Goal: Task Accomplishment & Management: Use online tool/utility

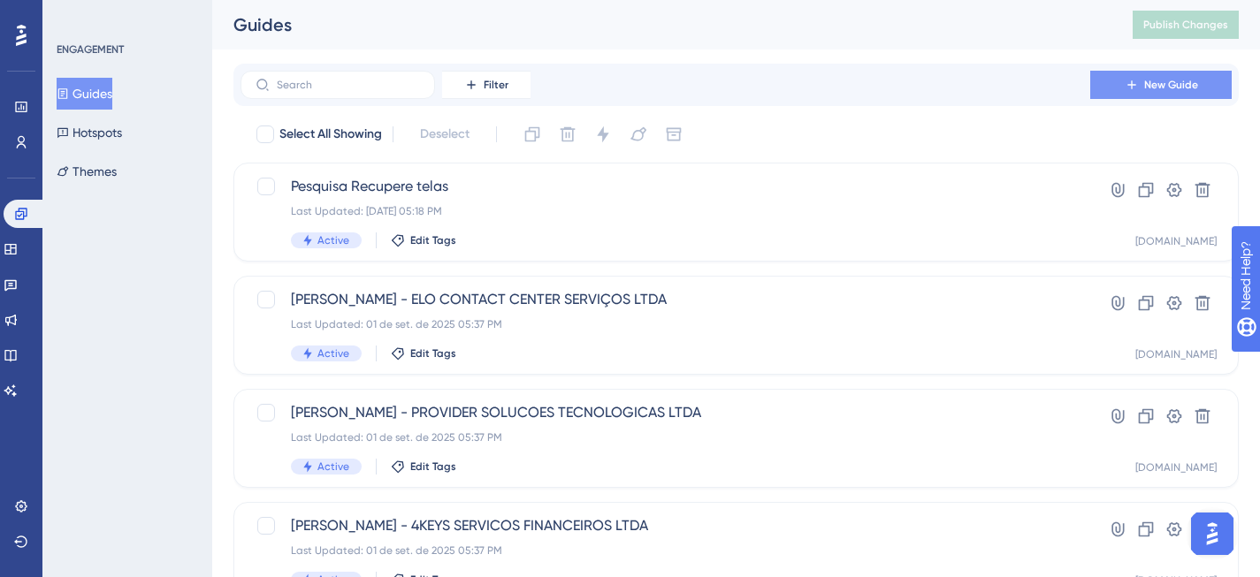
click at [1156, 98] on button "New Guide" at bounding box center [1160, 85] width 141 height 28
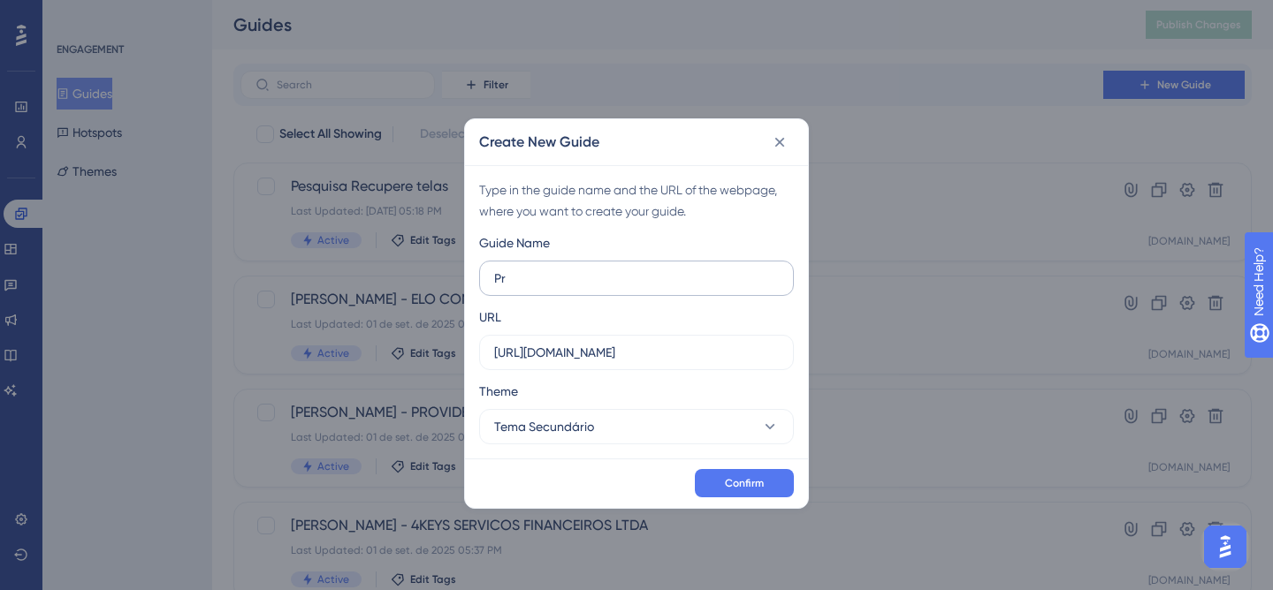
type input "P"
type input "Relatório de promessa de pagamento"
click at [746, 351] on input "[URL][DOMAIN_NAME]" at bounding box center [636, 352] width 285 height 19
click at [737, 363] on label "https://painel.assertivasolucoes.com.br" at bounding box center [636, 352] width 315 height 35
click at [737, 362] on input "https://painel.assertivasolucoes.com.br" at bounding box center [636, 352] width 285 height 19
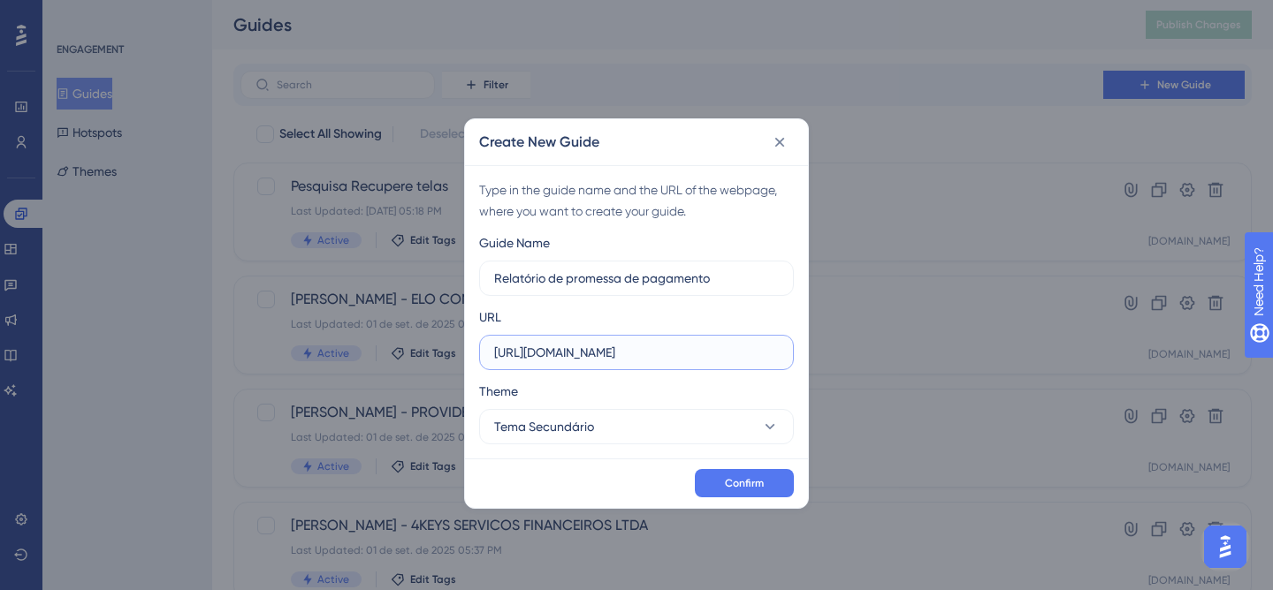
drag, startPoint x: 746, startPoint y: 354, endPoint x: 472, endPoint y: 347, distance: 274.1
click at [472, 347] on div "Type in the guide name and the URL of the webpage, where you want to create you…" at bounding box center [636, 311] width 343 height 293
paste input "/gestao-da-conta/relatorios/recupere"
type input "https://painel.assertivasolucoes.com.br/gestao-da-conta/relatorios/recupere"
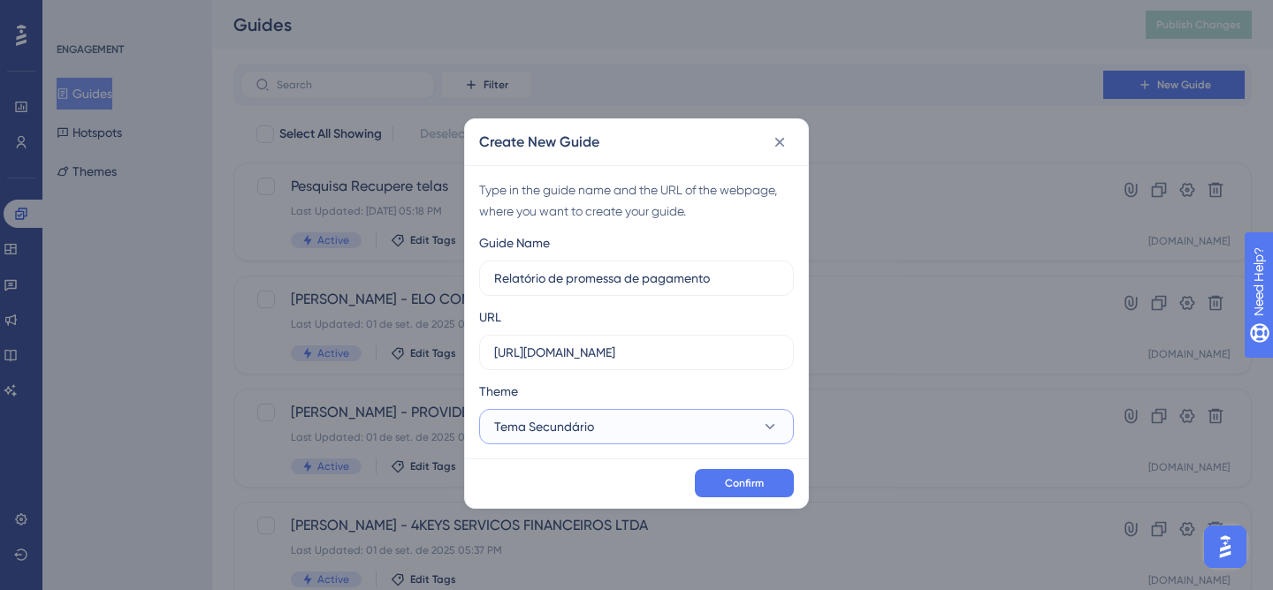
click at [686, 417] on button "Tema Secundário" at bounding box center [636, 426] width 315 height 35
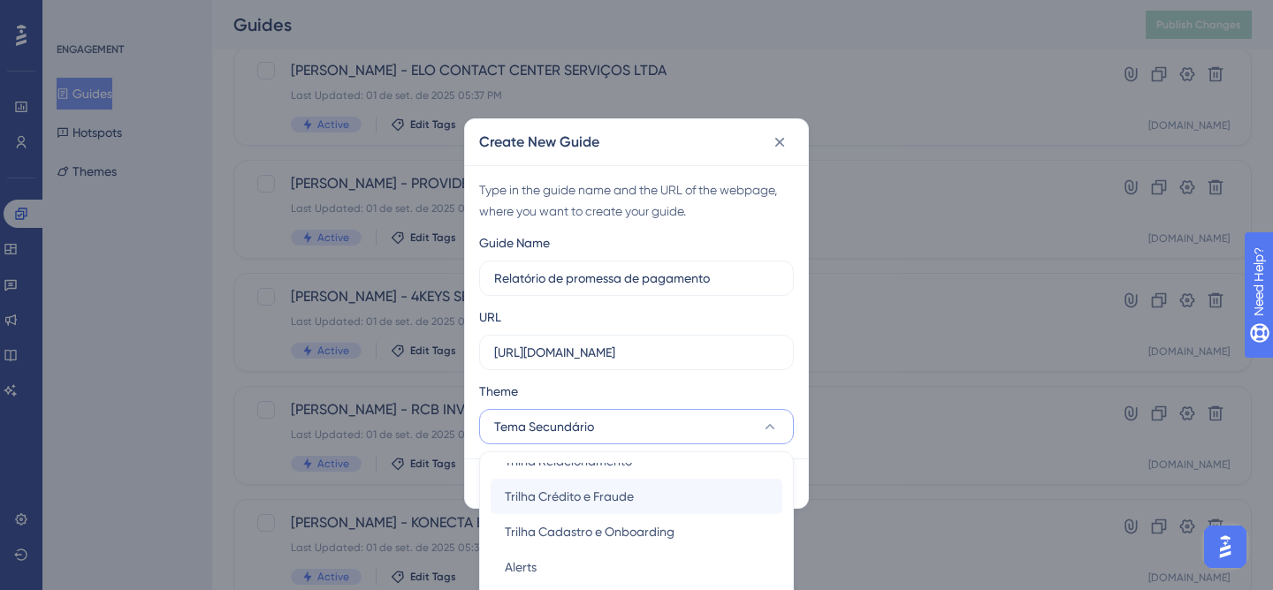
scroll to position [124, 0]
click at [663, 385] on div "Theme" at bounding box center [636, 395] width 315 height 28
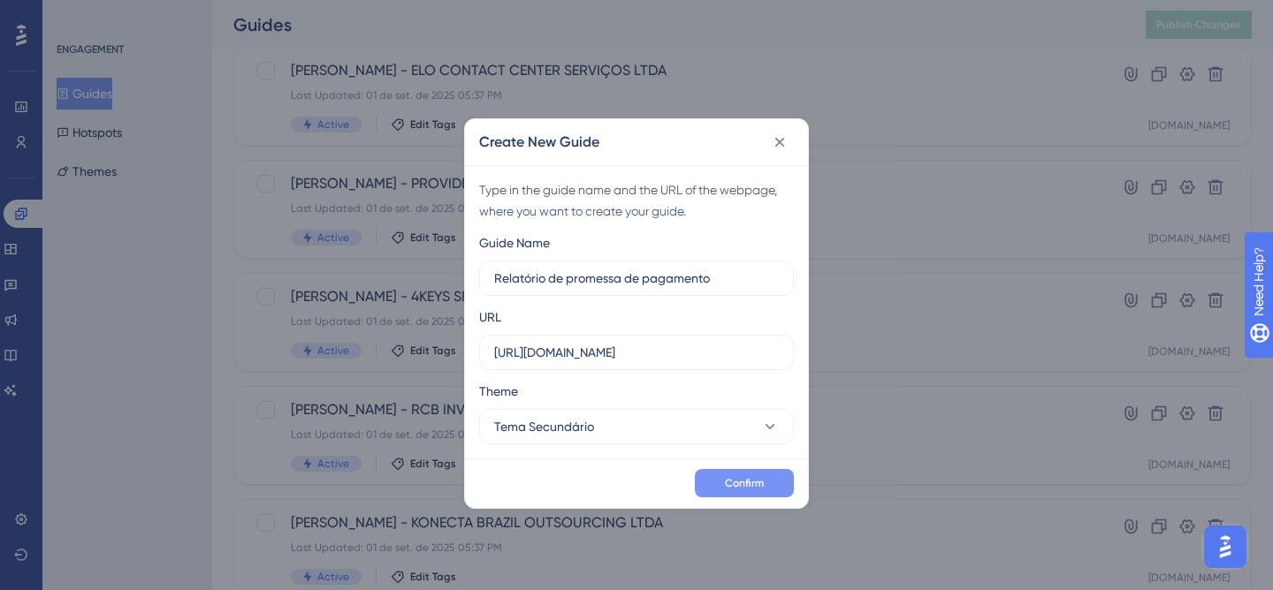
click at [721, 484] on button "Confirm" at bounding box center [744, 483] width 99 height 28
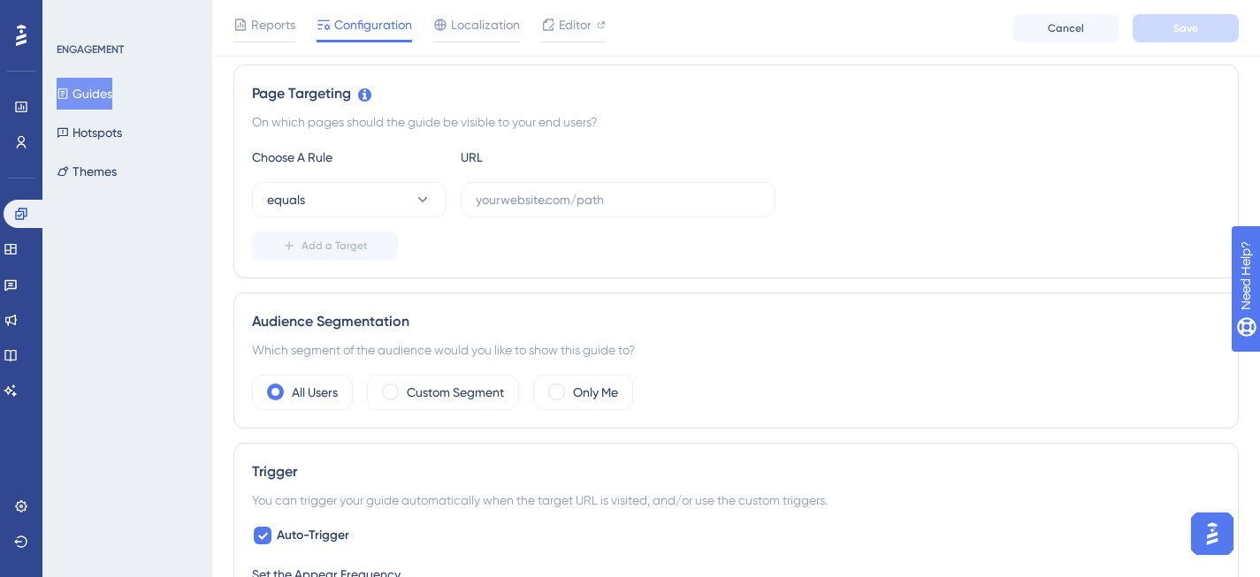
scroll to position [212, 0]
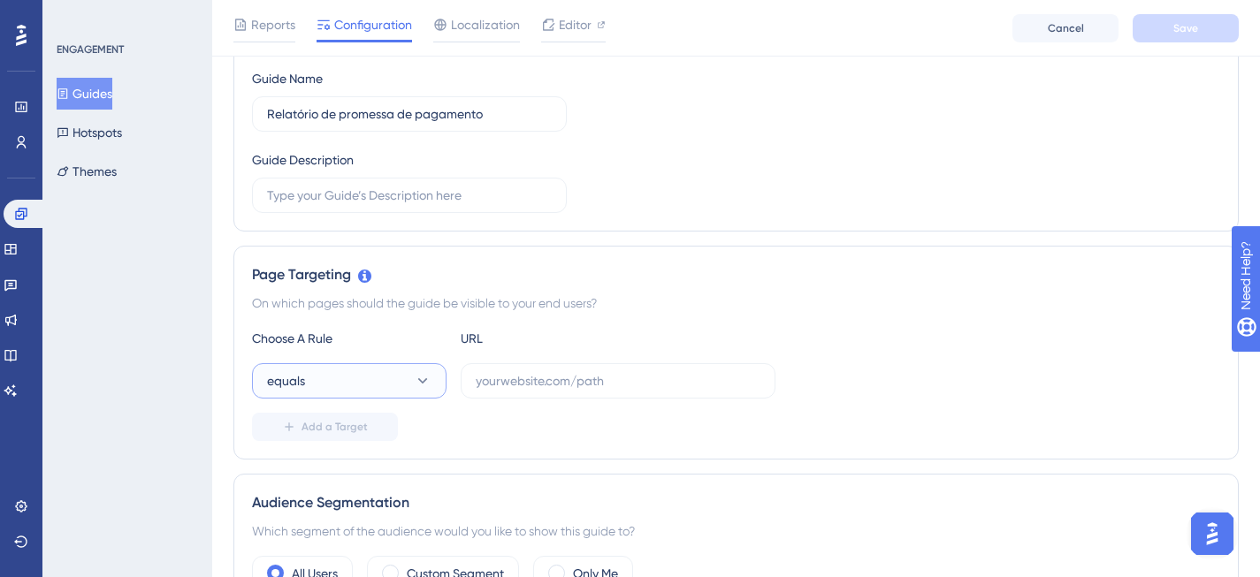
click at [349, 368] on button "equals" at bounding box center [349, 380] width 194 height 35
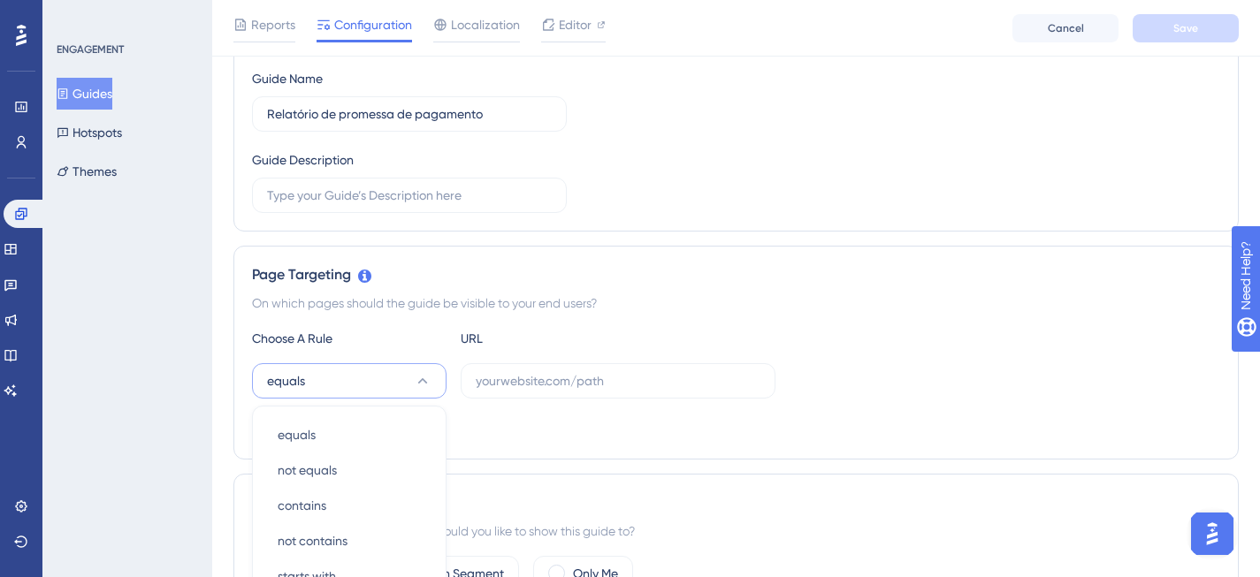
scroll to position [463, 0]
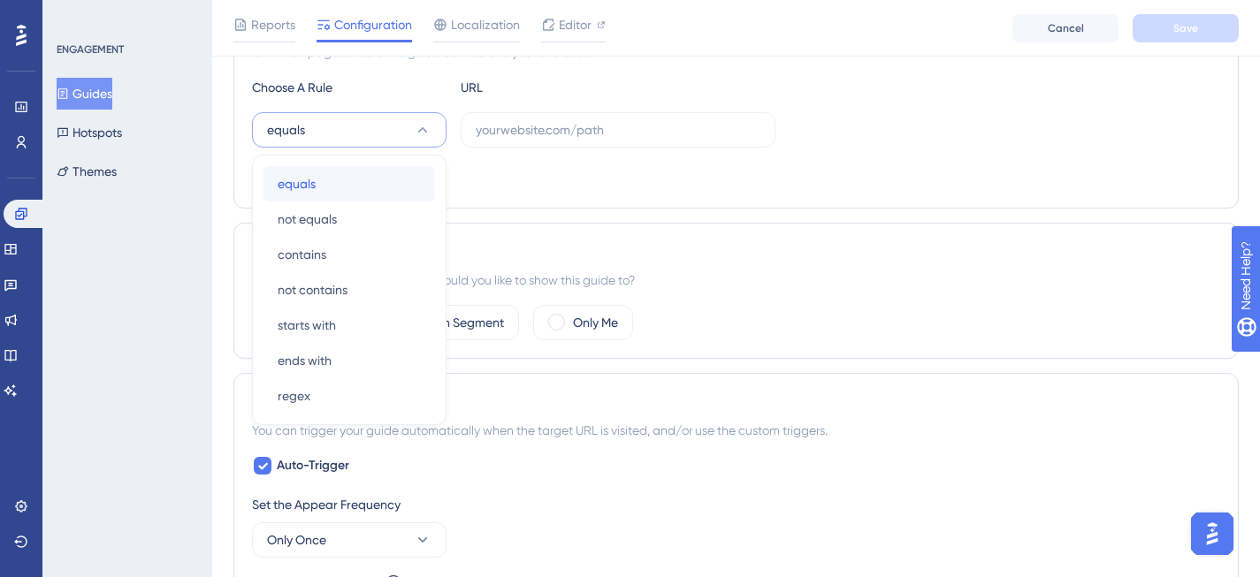
click at [350, 190] on div "equals equals" at bounding box center [349, 183] width 143 height 35
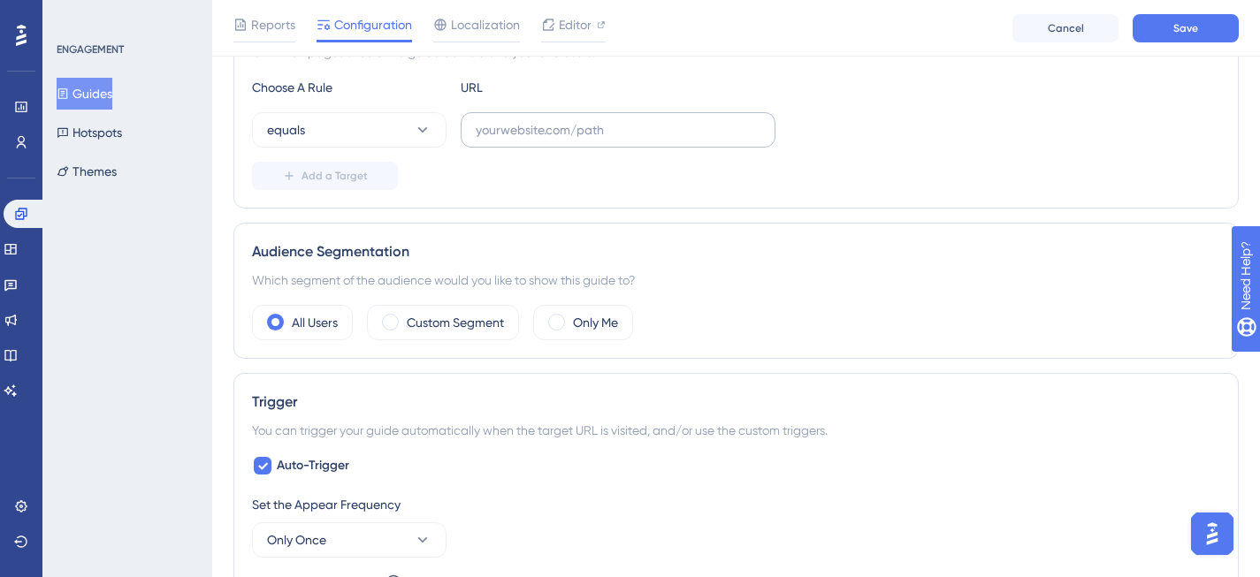
click at [501, 141] on label at bounding box center [618, 129] width 315 height 35
click at [501, 140] on input "text" at bounding box center [618, 129] width 285 height 19
paste input "https://painel.assertivasolucoes.com.br/gestao-da-conta/relatorios/recupere"
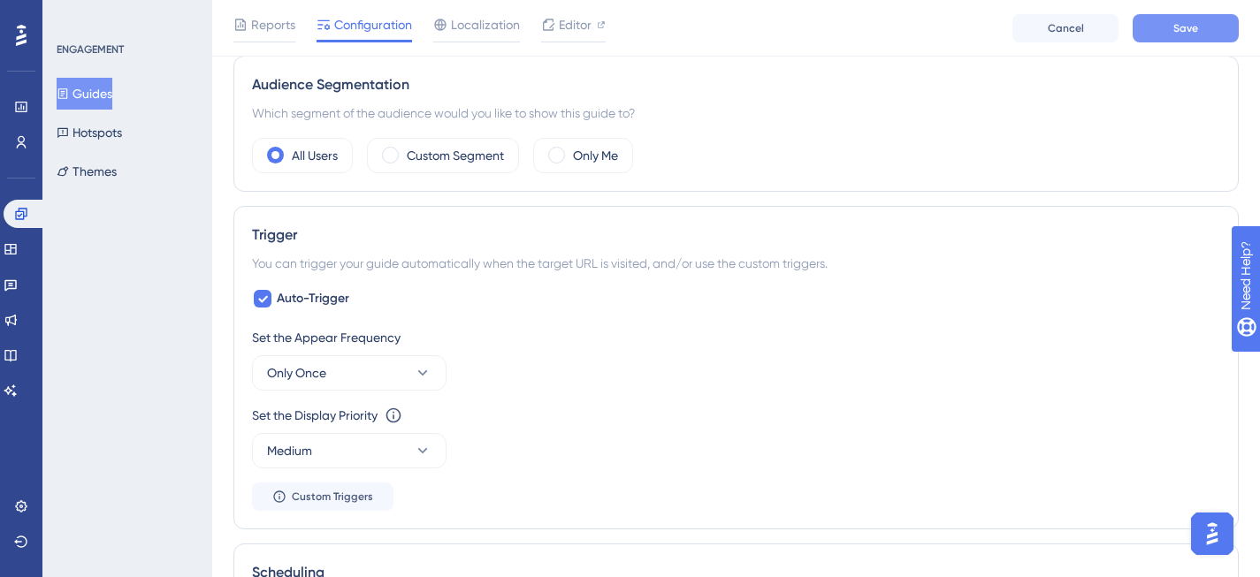
scroll to position [665, 0]
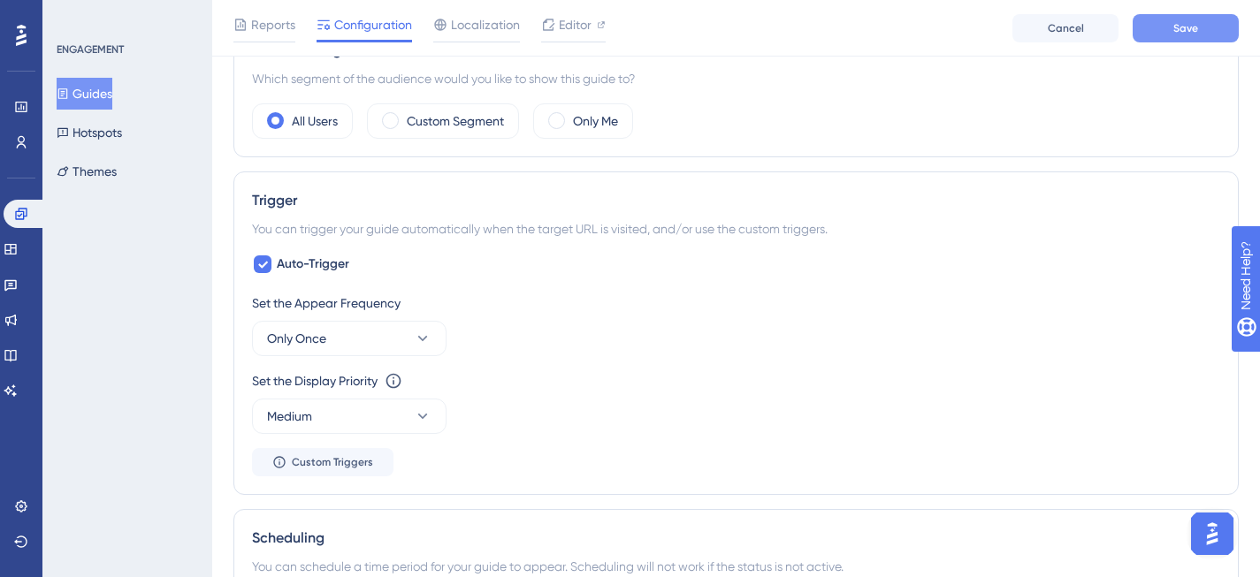
type input "https://painel.assertivasolucoes.com.br/gestao-da-conta/relatorios/recupere"
click at [1157, 25] on button "Save" at bounding box center [1185, 28] width 106 height 28
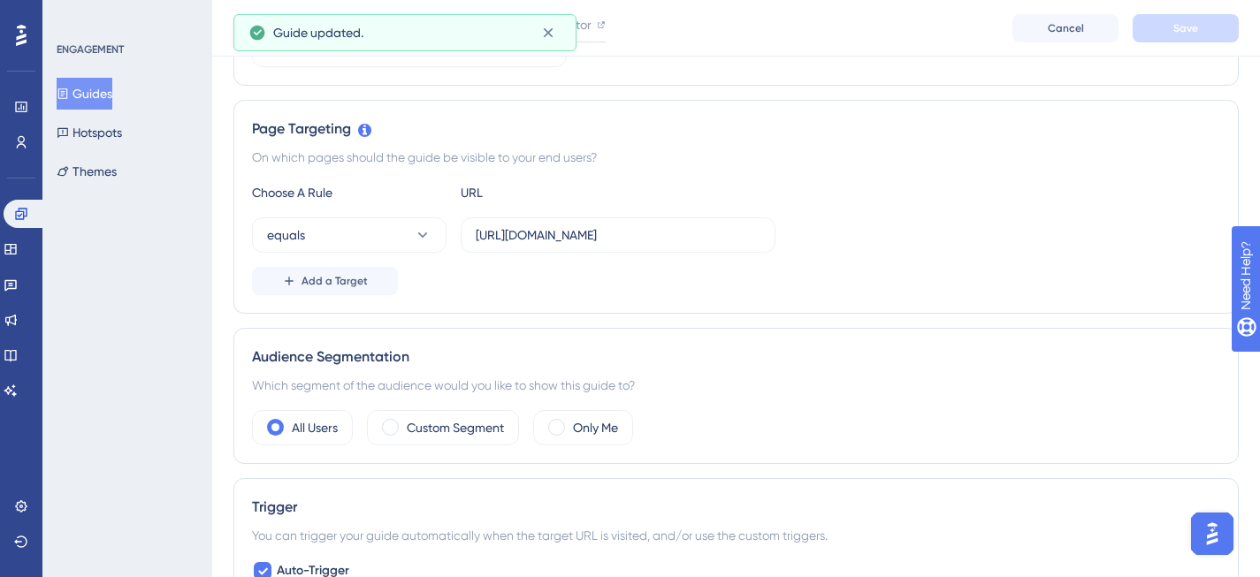
scroll to position [0, 0]
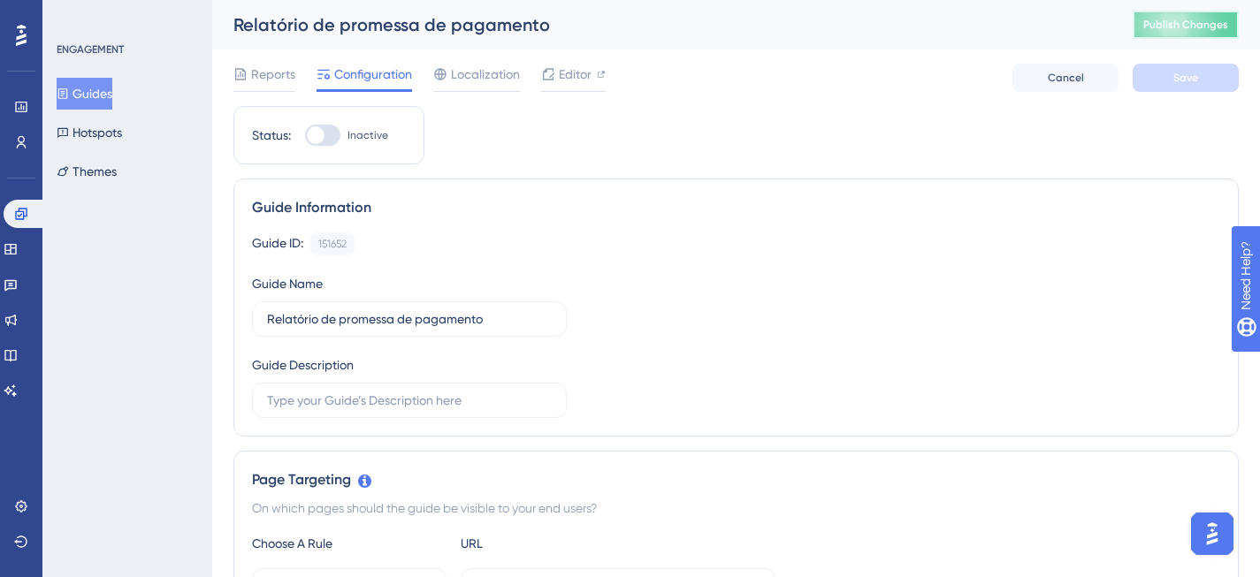
click at [1188, 24] on span "Publish Changes" at bounding box center [1185, 25] width 85 height 14
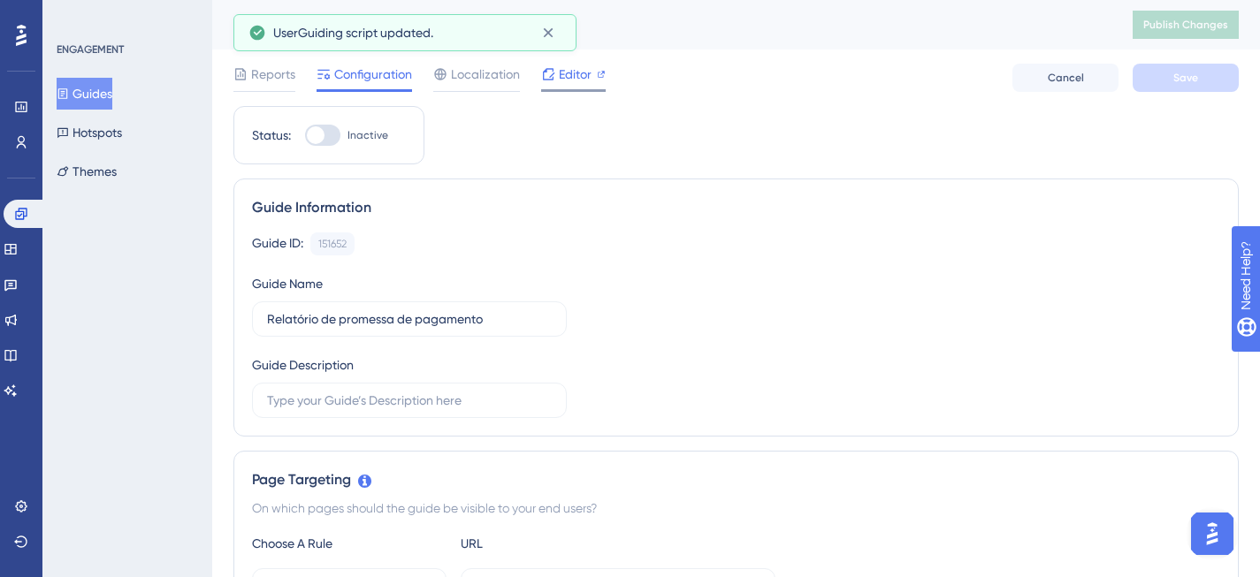
click at [591, 67] on div "Editor" at bounding box center [573, 74] width 65 height 21
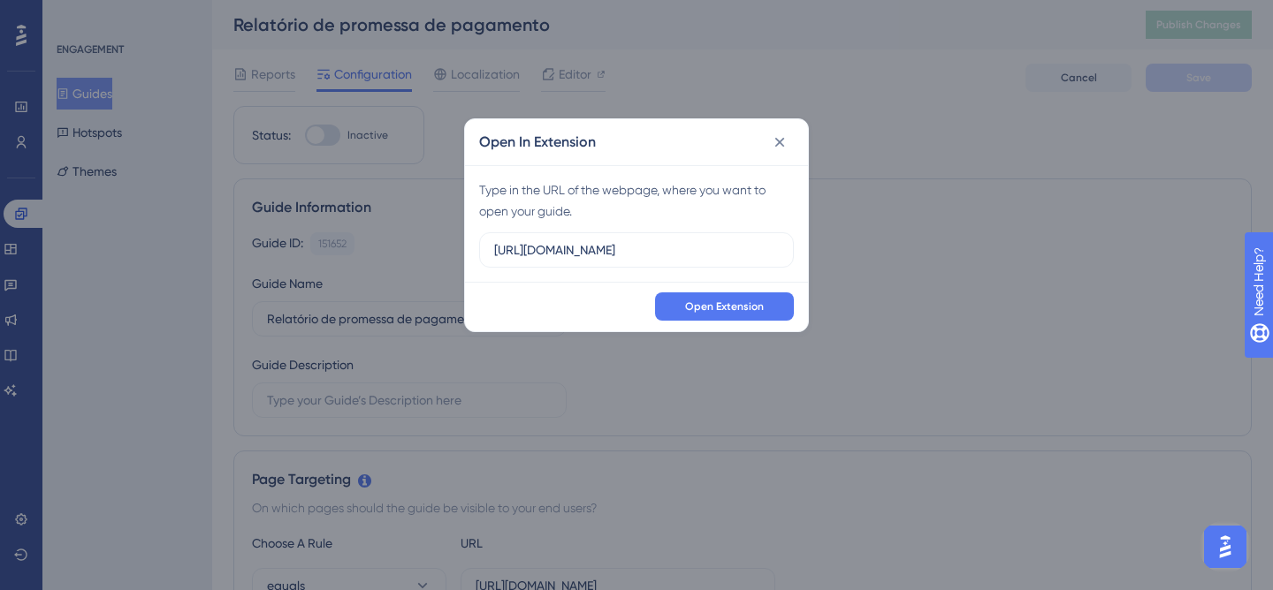
drag, startPoint x: 683, startPoint y: 255, endPoint x: 461, endPoint y: 243, distance: 222.2
click at [461, 243] on div "Open In Extension Type in the URL of the webpage, where you want to open your g…" at bounding box center [636, 295] width 1273 height 590
click at [689, 301] on span "Open Extension" at bounding box center [724, 307] width 79 height 14
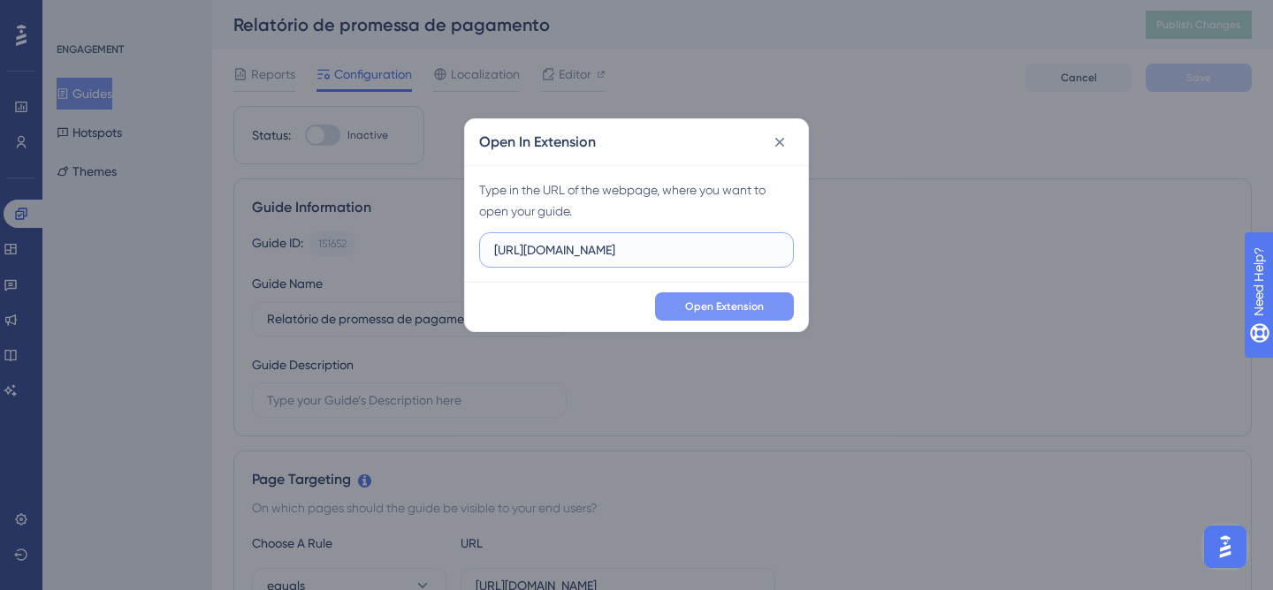
click at [657, 248] on input "https://painel.assertivasolucoes.com.br/gestao-da-conta/relatorios/recupere" at bounding box center [636, 249] width 285 height 19
click at [505, 255] on input "https://painel.assertivasolucoes.com.br/gestao-da-conta/relatorios/recupere" at bounding box center [636, 249] width 285 height 19
drag, startPoint x: 496, startPoint y: 251, endPoint x: 780, endPoint y: 255, distance: 283.8
click at [780, 255] on label "https://painel.assertivasolucoes.com.br/gestao-da-conta/relatorios/recupere" at bounding box center [636, 249] width 315 height 35
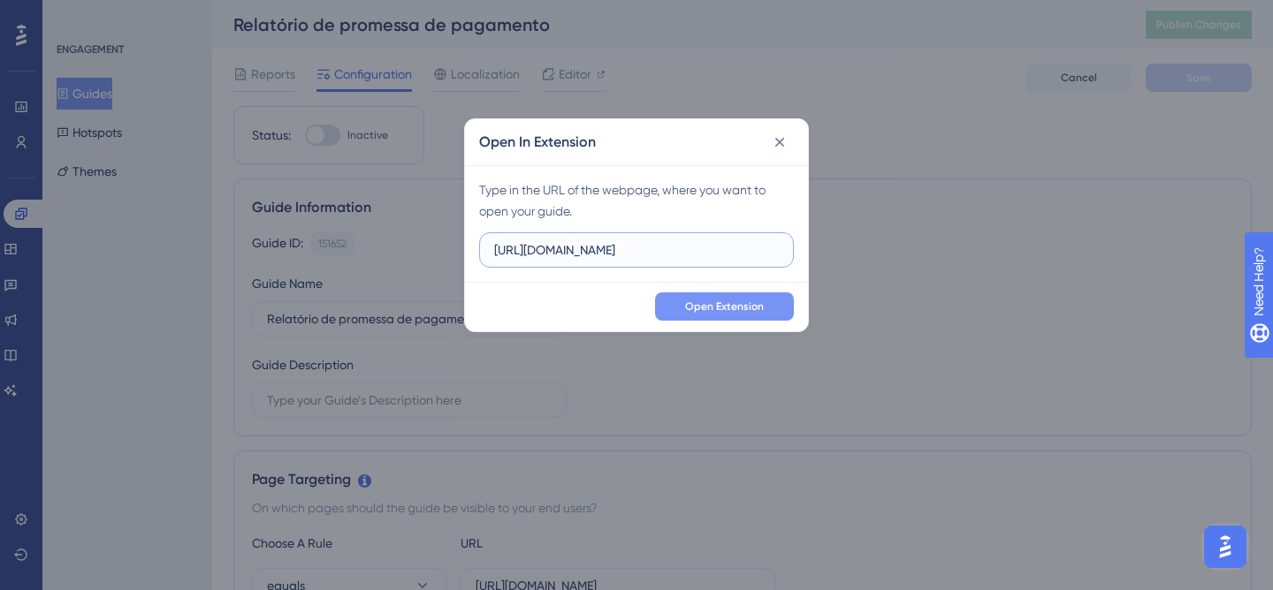
paste input "recupere.assertivasolucoes.com.br/inicio"
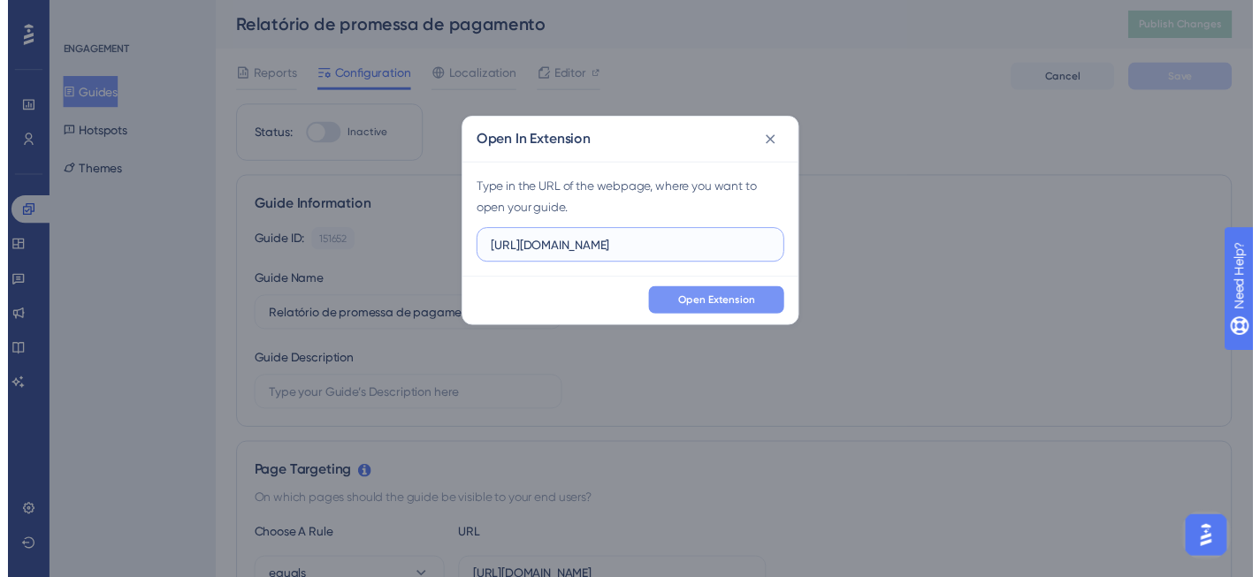
scroll to position [0, 0]
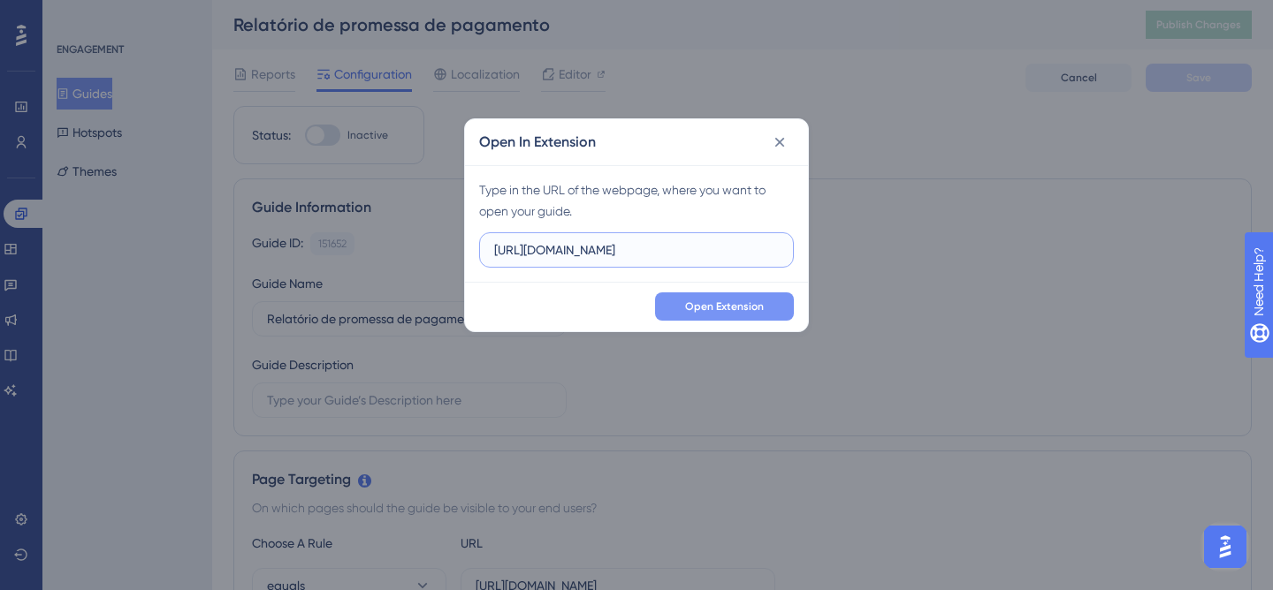
drag, startPoint x: 740, startPoint y: 248, endPoint x: 826, endPoint y: 248, distance: 85.7
click at [826, 248] on div "Open In Extension Type in the URL of the webpage, where you want to open your g…" at bounding box center [636, 295] width 1273 height 590
drag, startPoint x: 776, startPoint y: 254, endPoint x: 788, endPoint y: 253, distance: 11.5
click at [776, 254] on input "https://recupere.assertivasolucoes.com.br/inicio" at bounding box center [636, 249] width 285 height 19
type input "https://recupere.assertivasolucoes.com.br/"
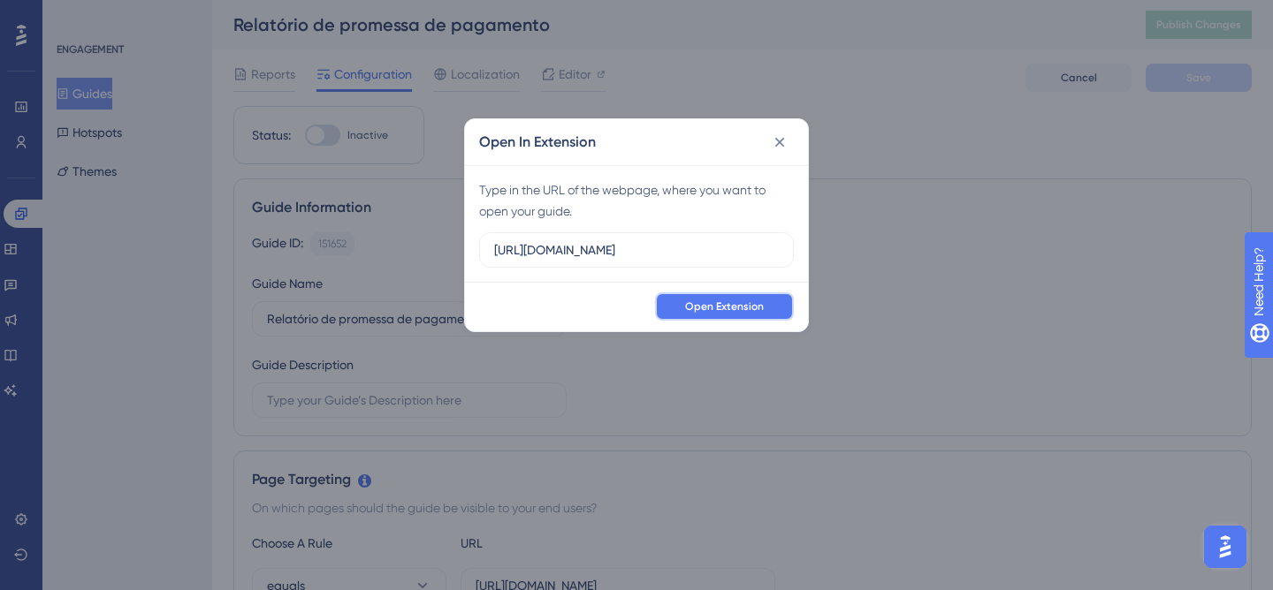
click at [713, 309] on span "Open Extension" at bounding box center [724, 307] width 79 height 14
drag, startPoint x: 756, startPoint y: 253, endPoint x: 495, endPoint y: 247, distance: 260.8
click at [495, 247] on input "https://recupere.assertivasolucoes.com.br/" at bounding box center [636, 249] width 285 height 19
click at [783, 146] on icon at bounding box center [780, 143] width 10 height 10
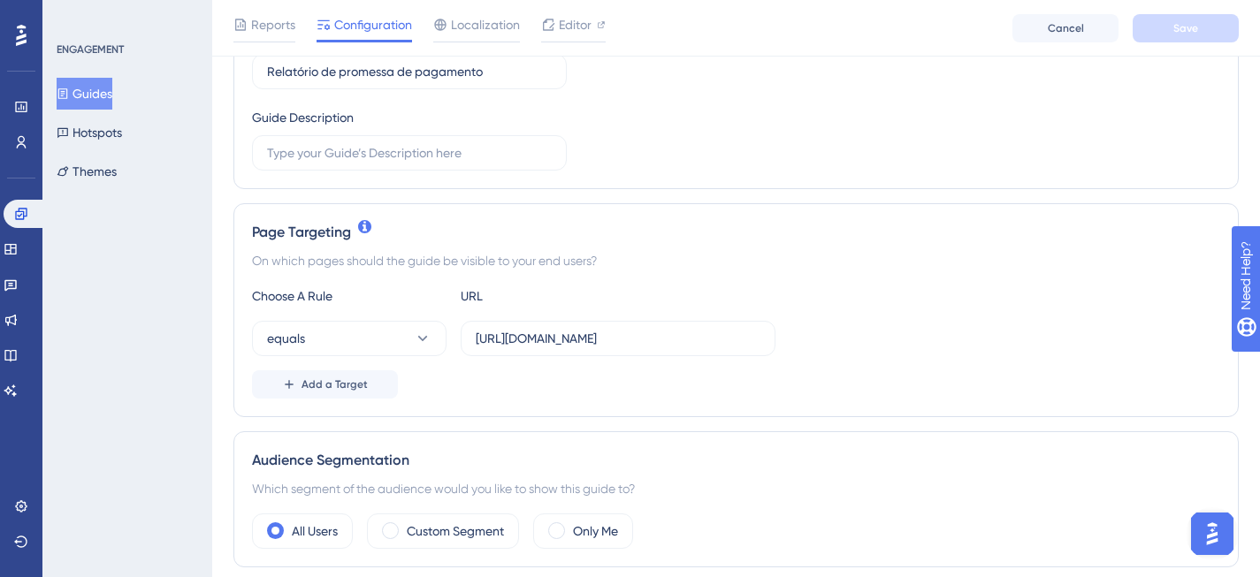
scroll to position [373, 0]
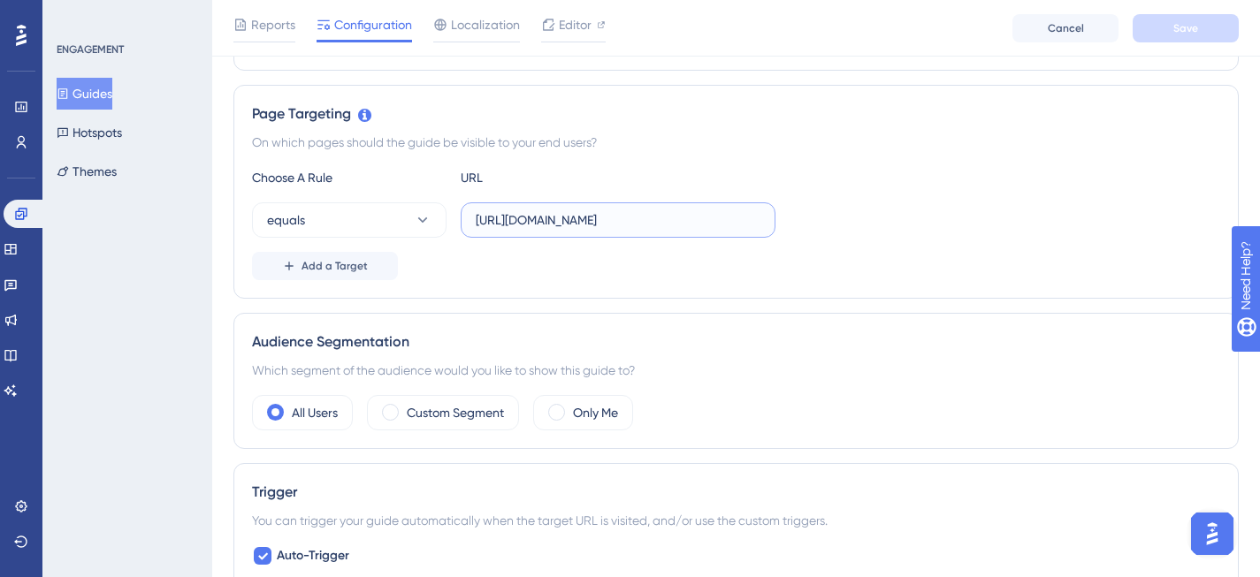
click at [490, 224] on input "https://painel.assertivasolucoes.com.br/gestao-da-conta/relatorios/recupere" at bounding box center [618, 219] width 285 height 19
drag, startPoint x: 478, startPoint y: 217, endPoint x: 807, endPoint y: 223, distance: 328.9
click at [807, 223] on div "equals https://painel.assertivasolucoes.com.br/gestao-da-conta/relatorios/recup…" at bounding box center [736, 219] width 968 height 35
paste input "recupere.assertivasolucoes.com.br/"
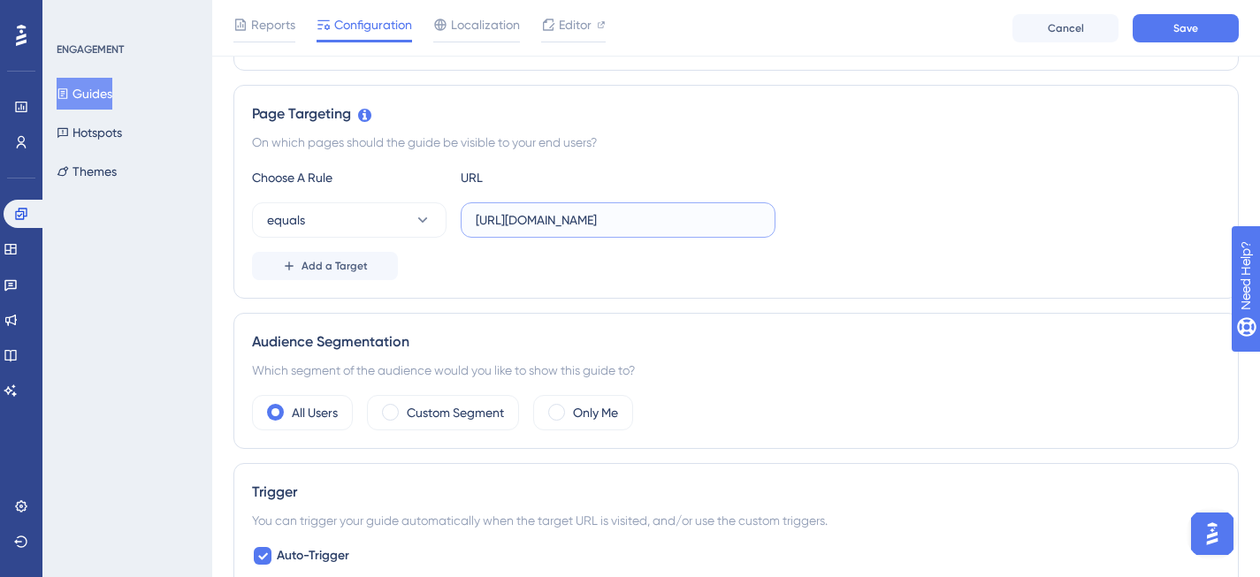
scroll to position [0, 0]
type input "https://recupere.assertivasolucoes.com.br/"
click at [1163, 32] on button "Save" at bounding box center [1185, 28] width 106 height 28
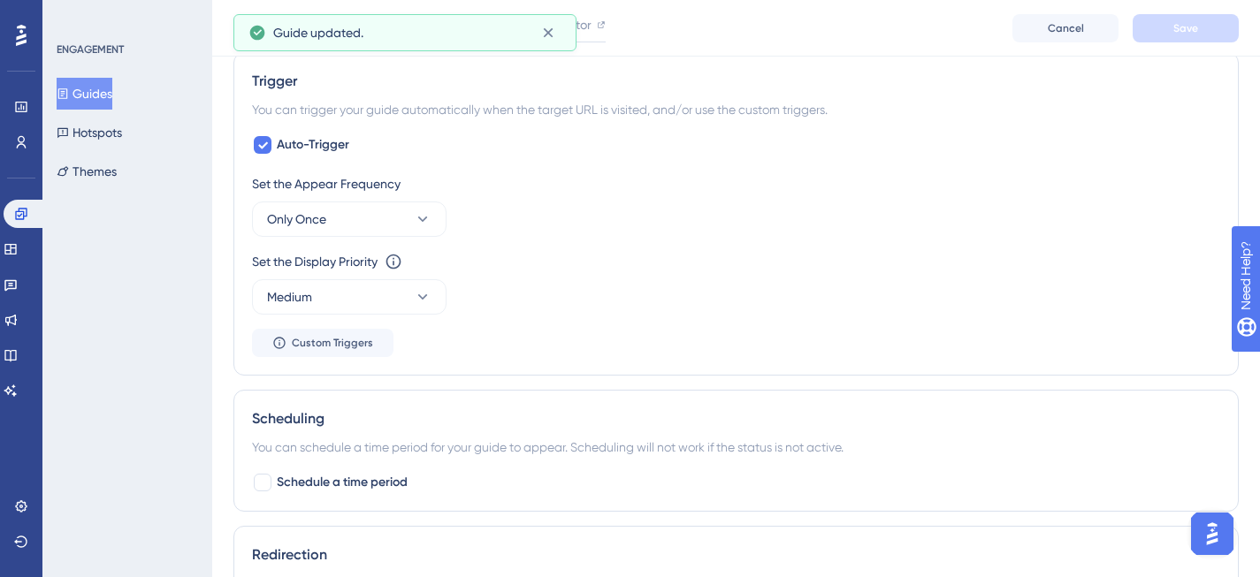
scroll to position [958, 0]
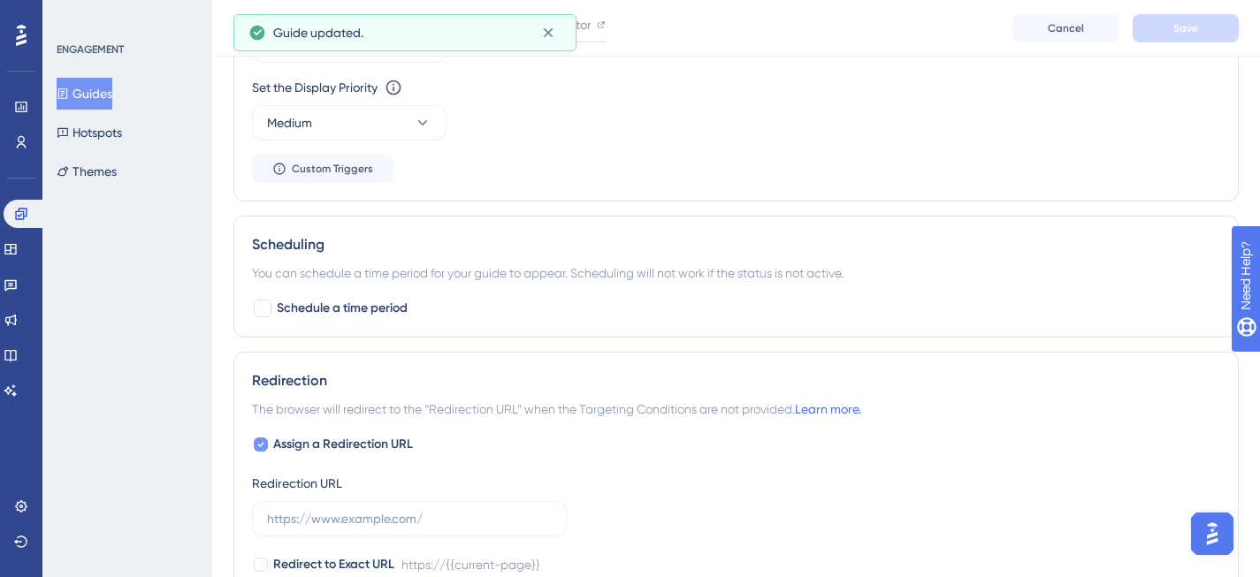
click at [260, 443] on icon at bounding box center [260, 445] width 7 height 14
checkbox input "false"
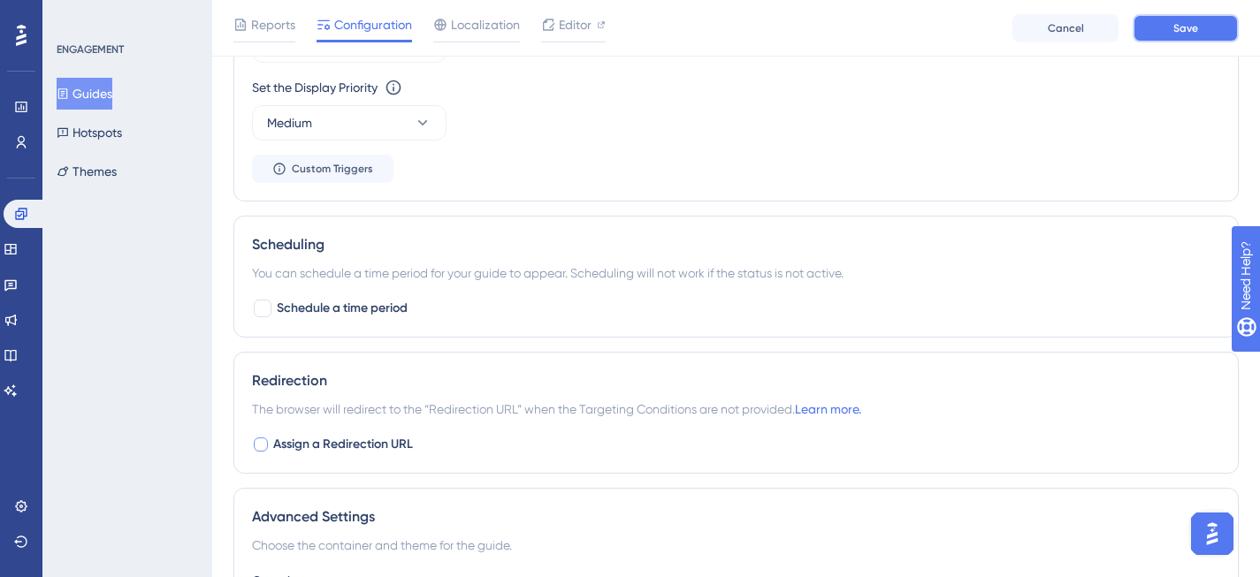
click at [1187, 25] on span "Save" at bounding box center [1185, 28] width 25 height 14
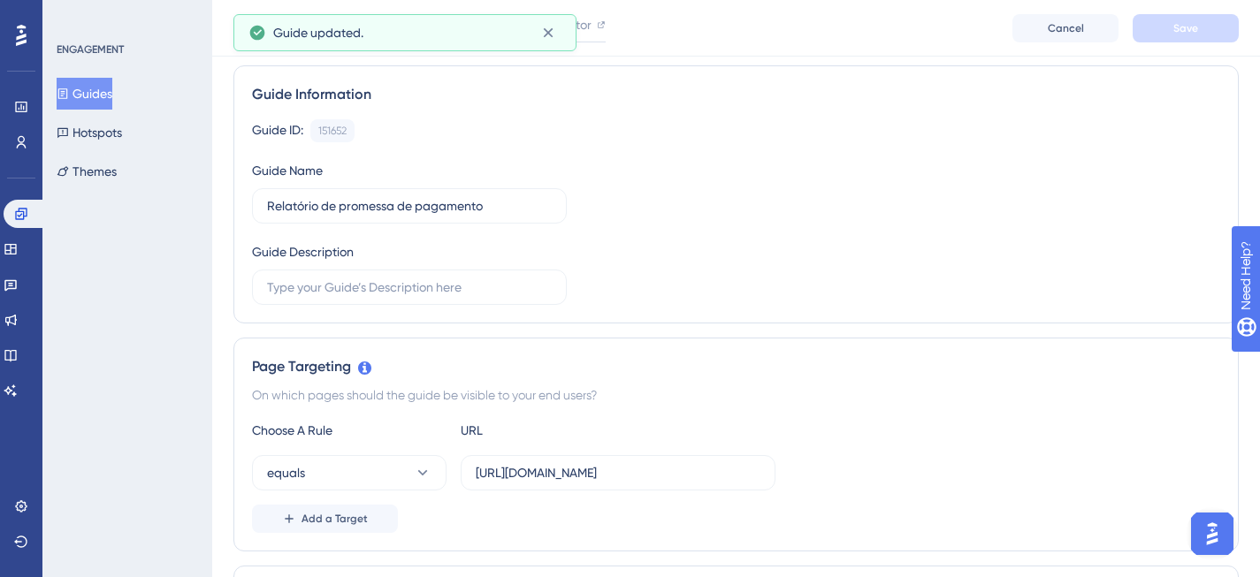
scroll to position [0, 0]
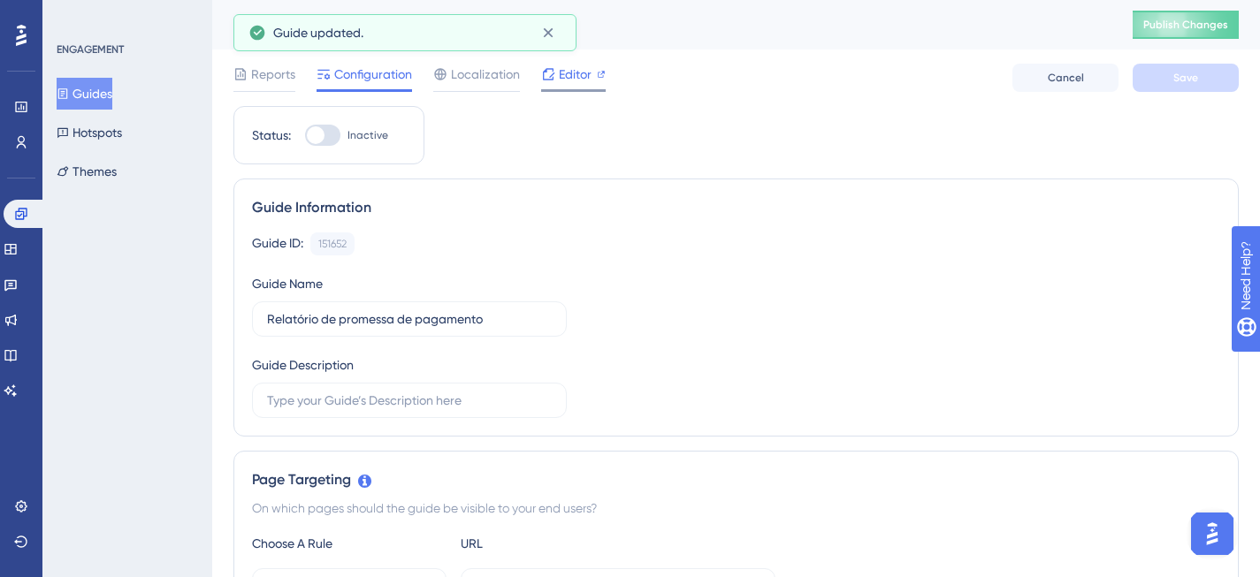
click at [570, 73] on span "Editor" at bounding box center [575, 74] width 33 height 21
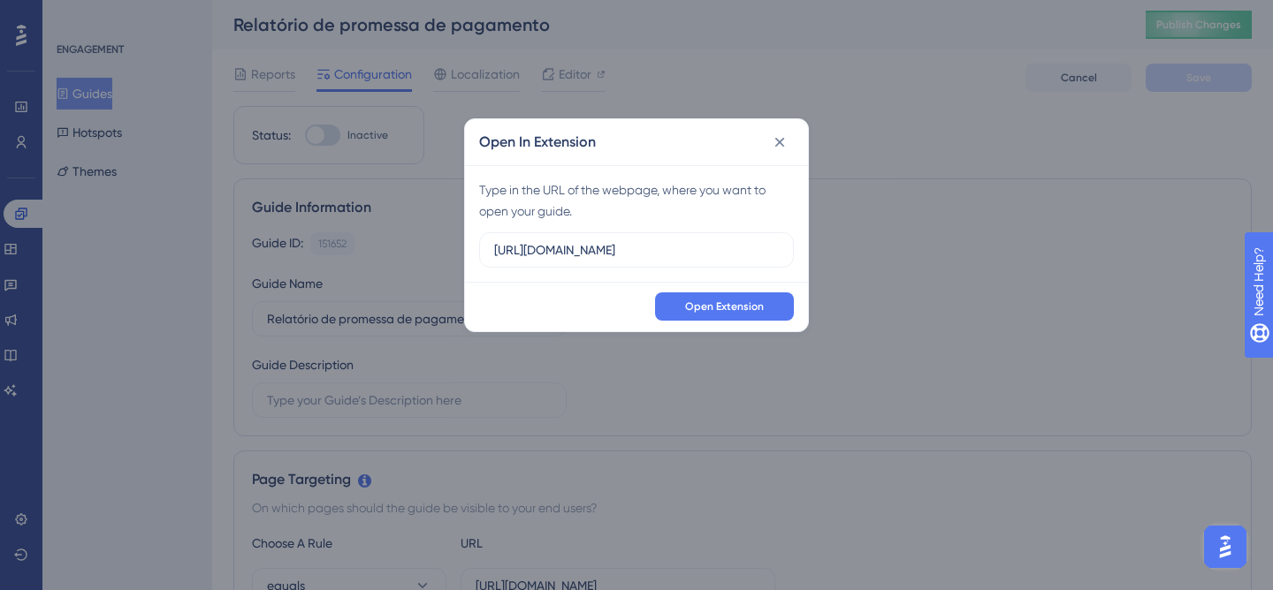
drag, startPoint x: 646, startPoint y: 256, endPoint x: 475, endPoint y: 247, distance: 171.8
click at [475, 247] on div "Type in the URL of the webpage, where you want to open your guide. https://pain…" at bounding box center [636, 223] width 343 height 117
type input "https://recupere.assertivasolucoes.com.br/"
click at [719, 304] on span "Open Extension" at bounding box center [724, 307] width 79 height 14
click at [778, 148] on icon at bounding box center [780, 142] width 18 height 18
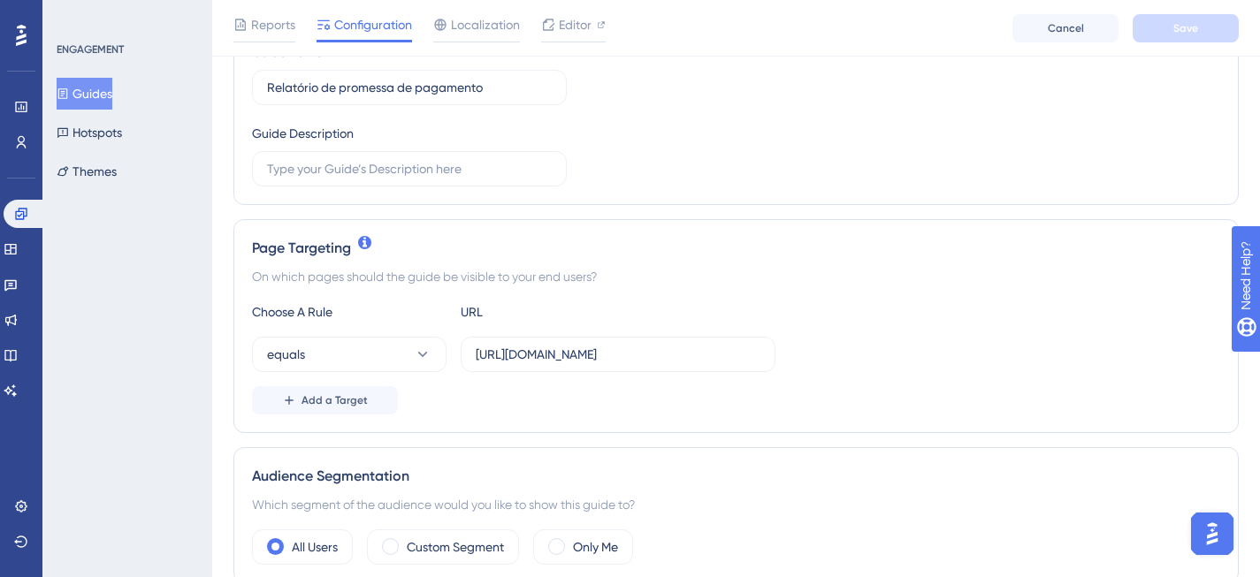
scroll to position [365, 0]
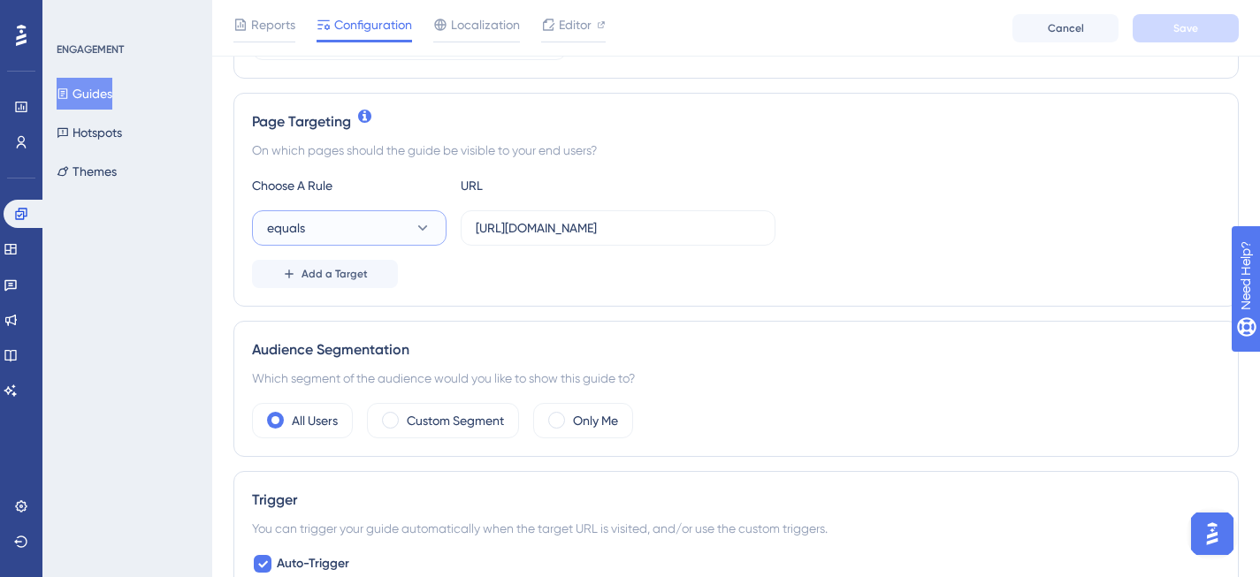
click at [407, 222] on button "equals" at bounding box center [349, 227] width 194 height 35
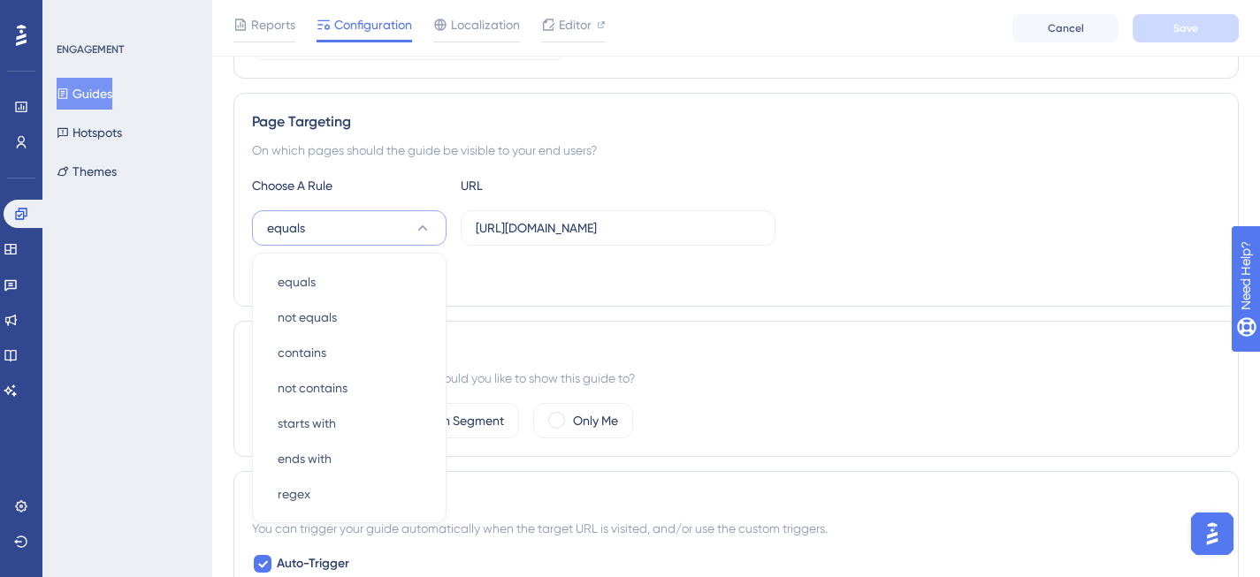
scroll to position [462, 0]
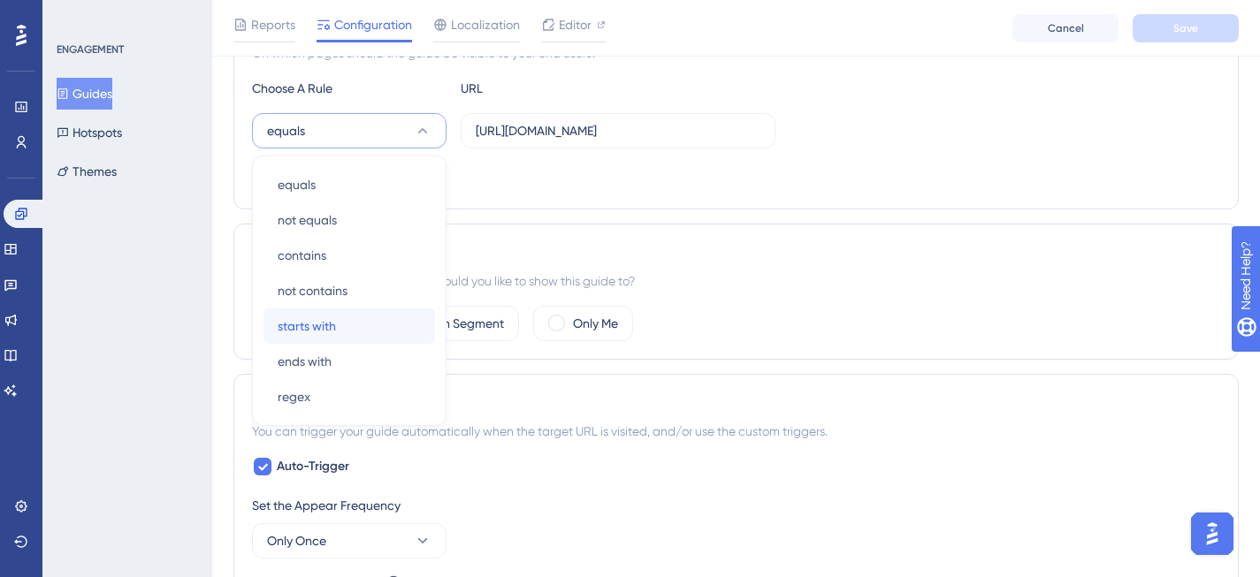
click at [339, 321] on div "starts with starts with" at bounding box center [349, 325] width 143 height 35
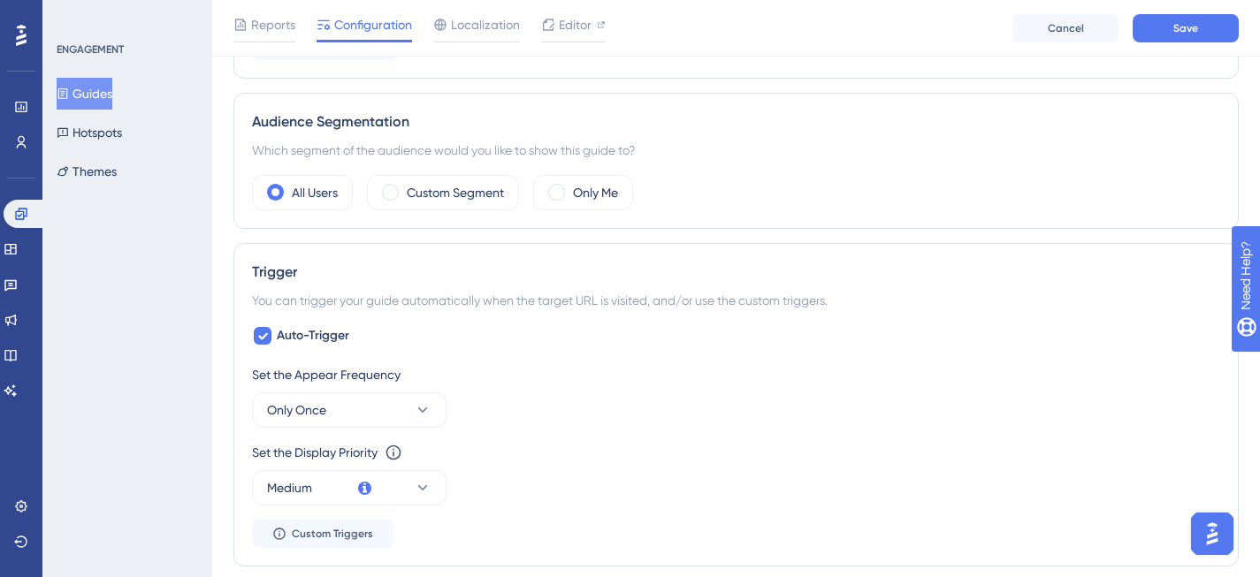
scroll to position [782, 0]
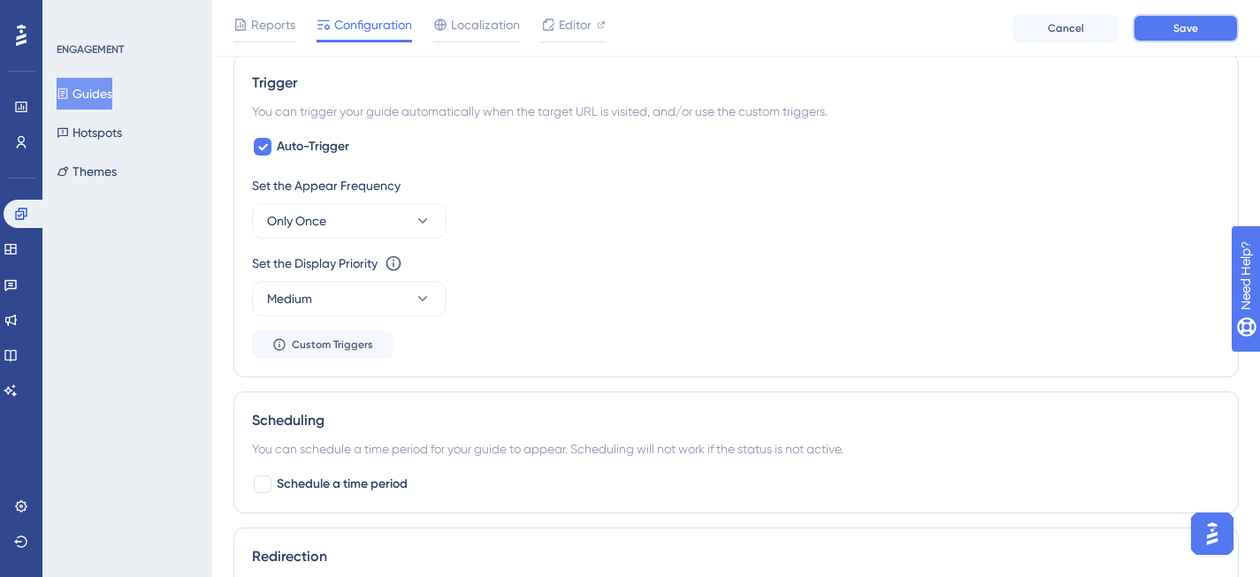
click at [1209, 29] on button "Save" at bounding box center [1185, 28] width 106 height 28
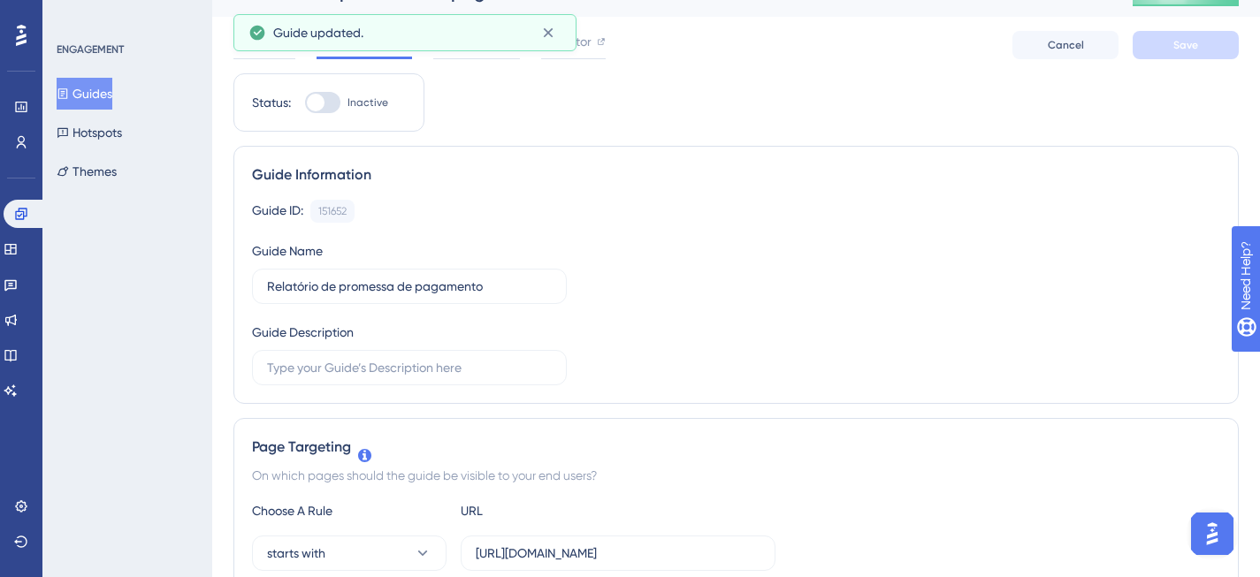
scroll to position [0, 0]
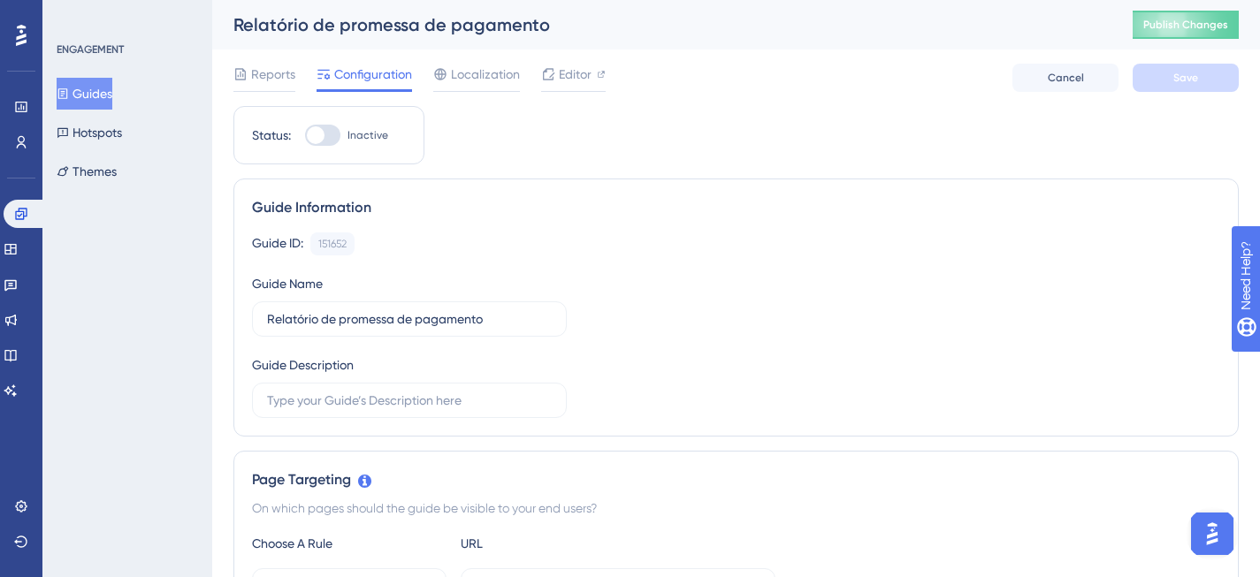
click at [317, 141] on div at bounding box center [316, 135] width 18 height 18
click at [305, 136] on input "Inactive" at bounding box center [304, 135] width 1 height 1
checkbox input "true"
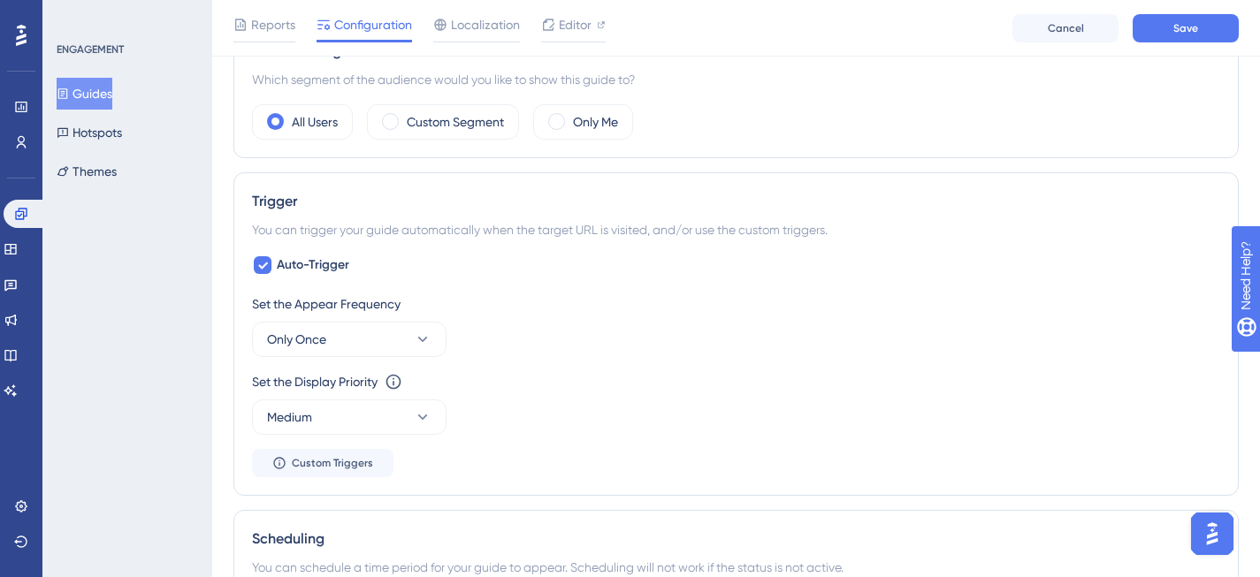
scroll to position [484, 0]
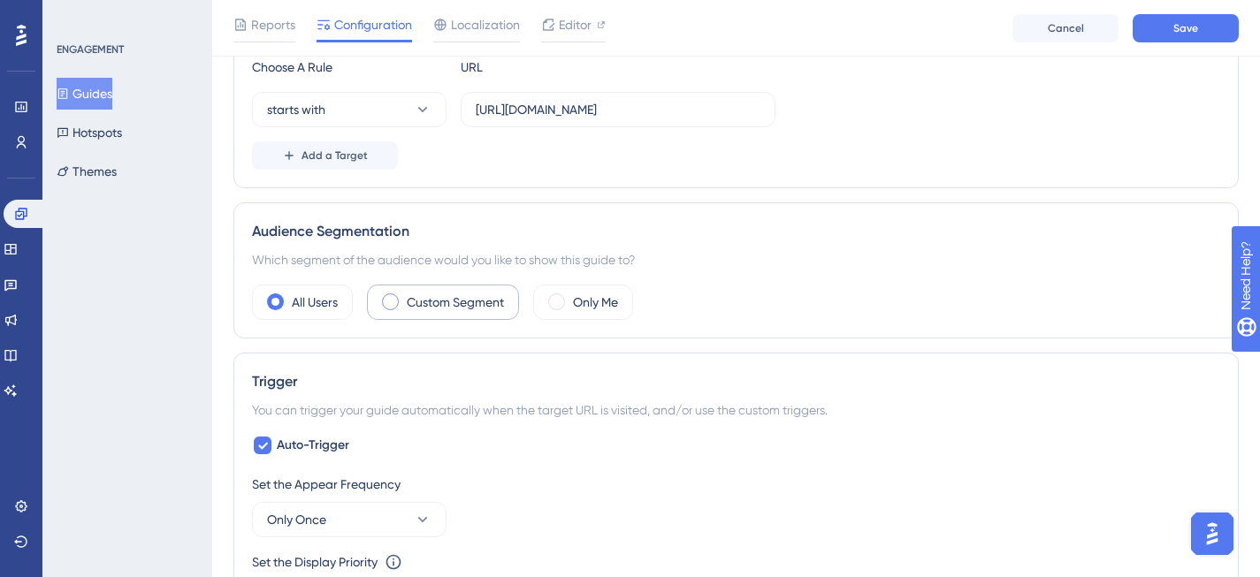
click at [464, 306] on label "Custom Segment" at bounding box center [455, 302] width 97 height 21
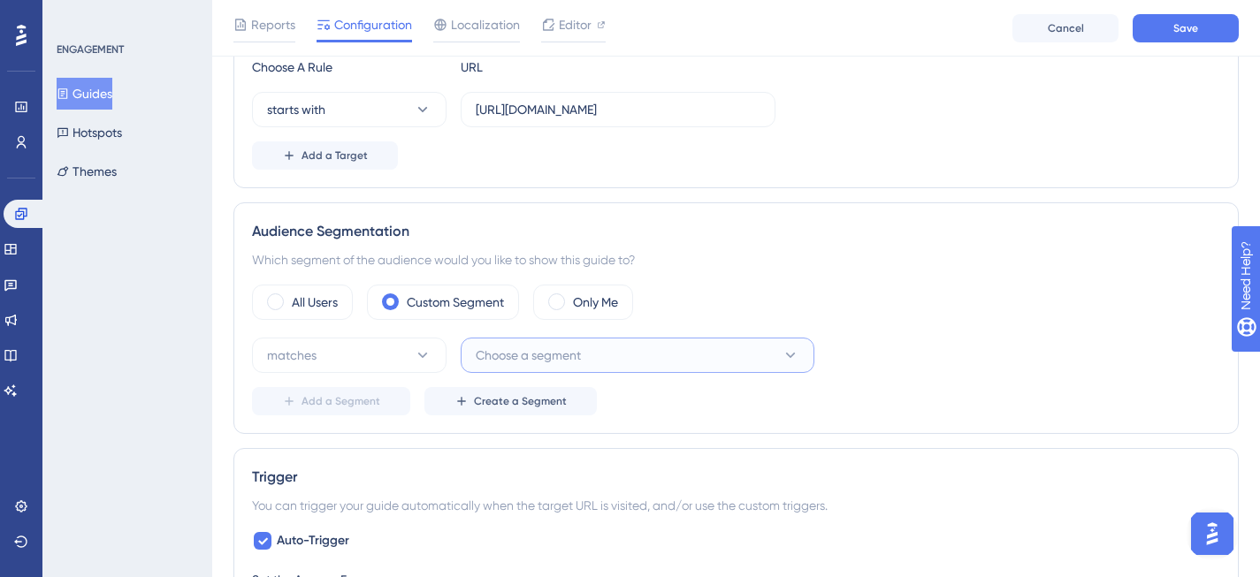
click at [565, 361] on span "Choose a segment" at bounding box center [528, 355] width 105 height 21
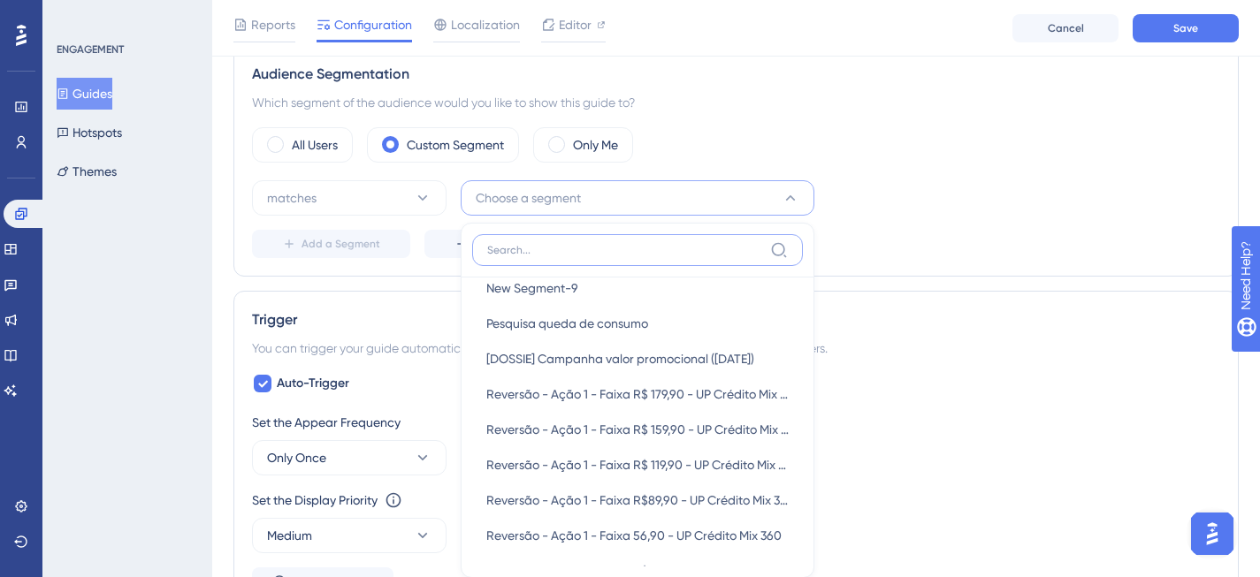
scroll to position [584, 0]
click at [1157, 461] on div "Set the Appear Frequency Only Once" at bounding box center [736, 444] width 968 height 64
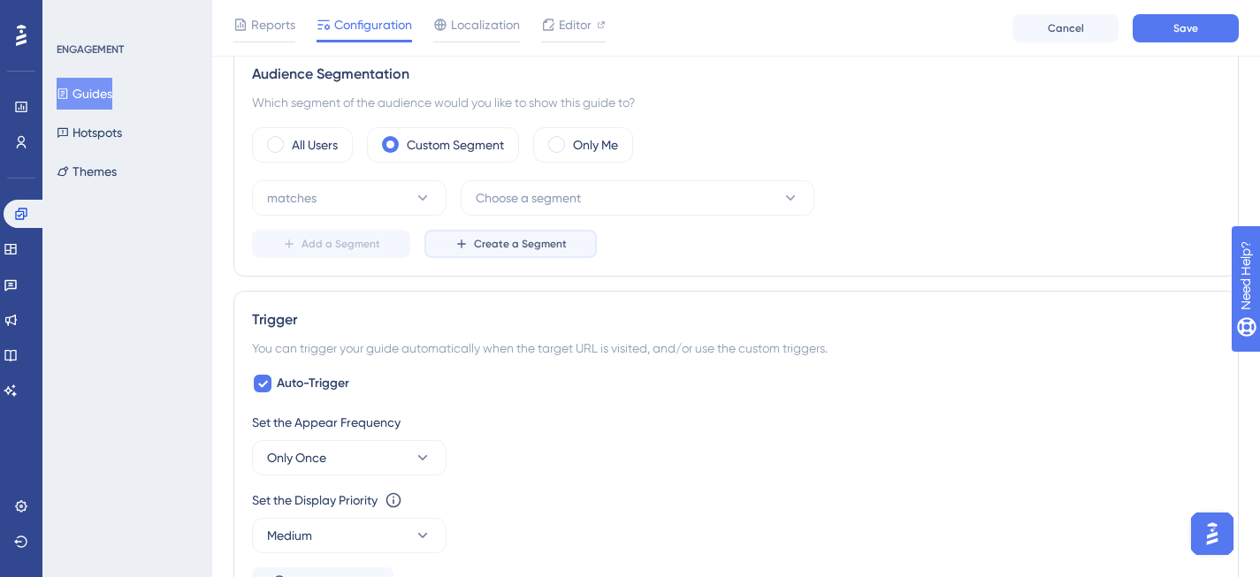
click at [545, 248] on span "Create a Segment" at bounding box center [520, 244] width 93 height 14
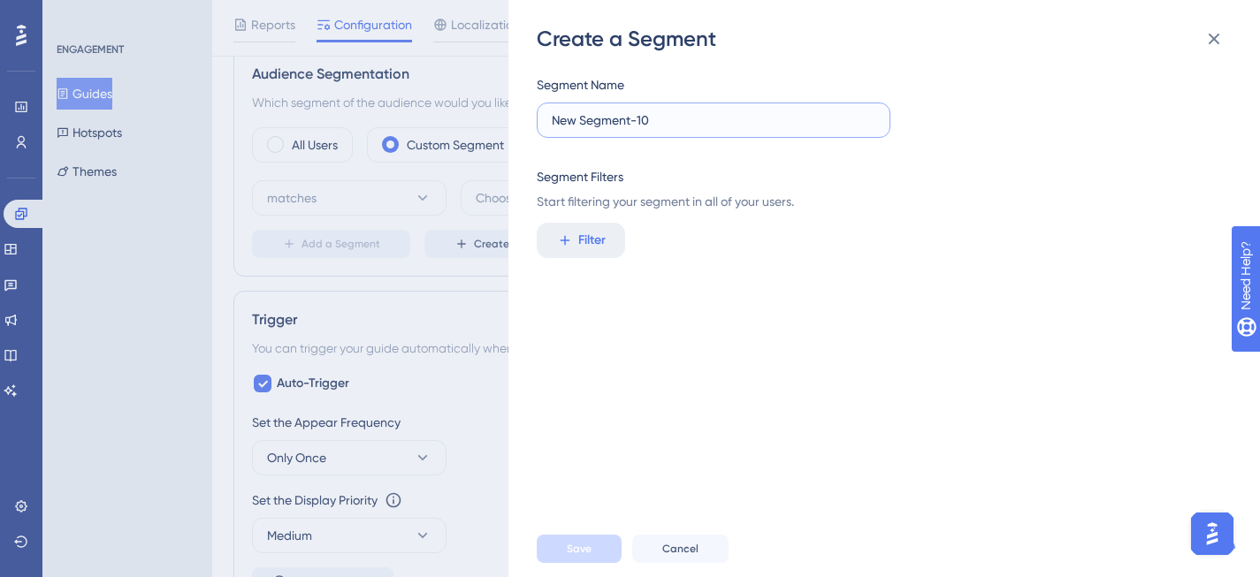
drag, startPoint x: 666, startPoint y: 127, endPoint x: 530, endPoint y: 110, distance: 137.2
click at [530, 110] on div "Create a Segment Segment Name New Segment-10 Segment Filters Start filtering yo…" at bounding box center [883, 288] width 751 height 577
type input "Lançamentos Recupere"
click at [613, 239] on button "Filter" at bounding box center [581, 240] width 88 height 35
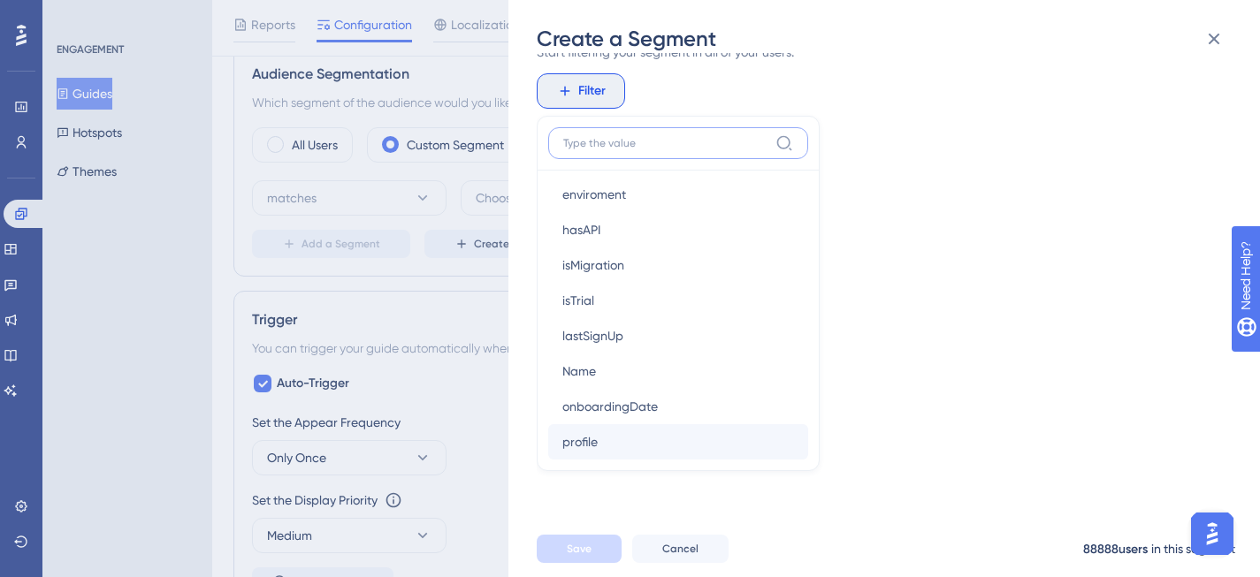
scroll to position [1202, 0]
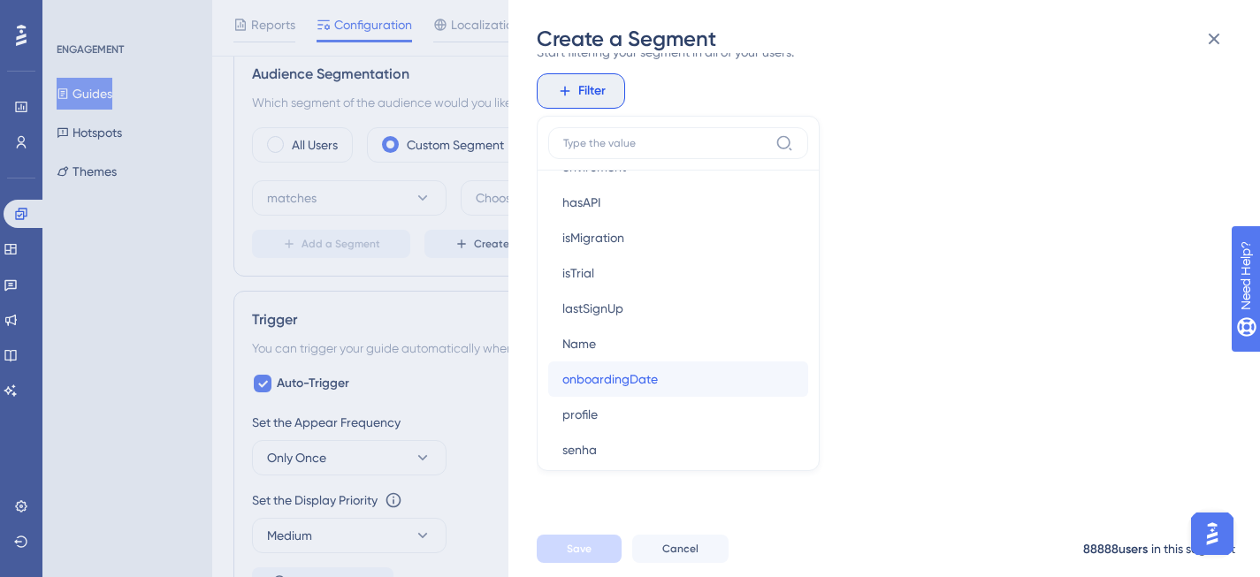
click at [652, 379] on span "onboardingDate" at bounding box center [609, 379] width 95 height 21
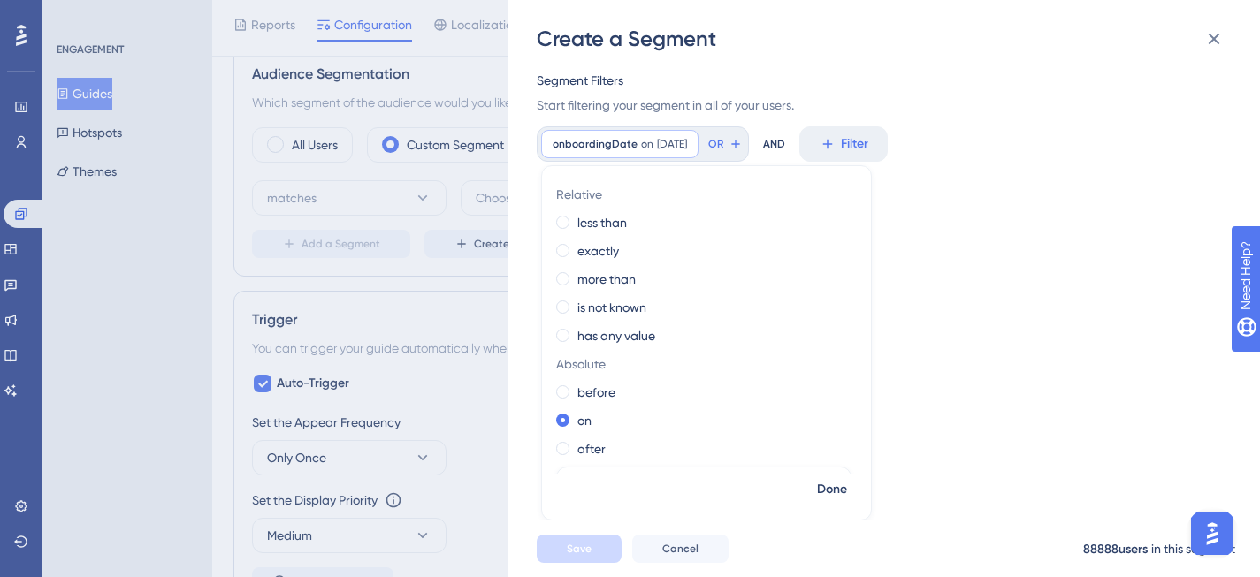
scroll to position [78, 0]
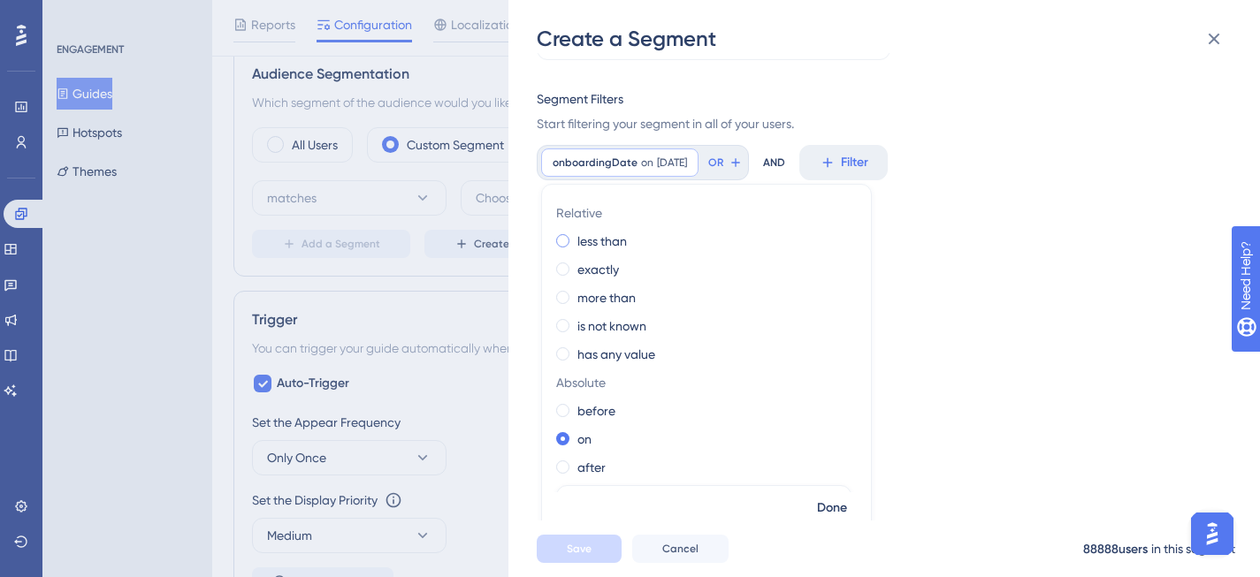
click at [567, 240] on span at bounding box center [562, 240] width 13 height 13
click at [575, 237] on input "radio" at bounding box center [575, 237] width 0 height 0
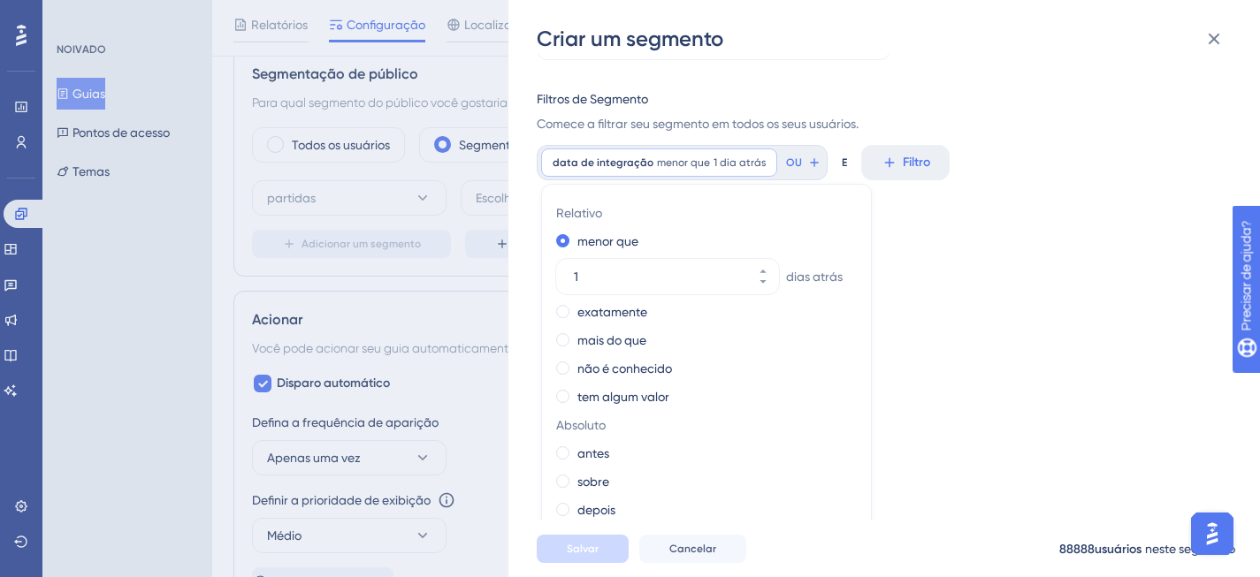
click at [787, 216] on span "Relativo" at bounding box center [702, 212] width 293 height 21
click at [566, 451] on span at bounding box center [562, 452] width 13 height 13
click at [575, 449] on input "radio" at bounding box center [575, 449] width 0 height 0
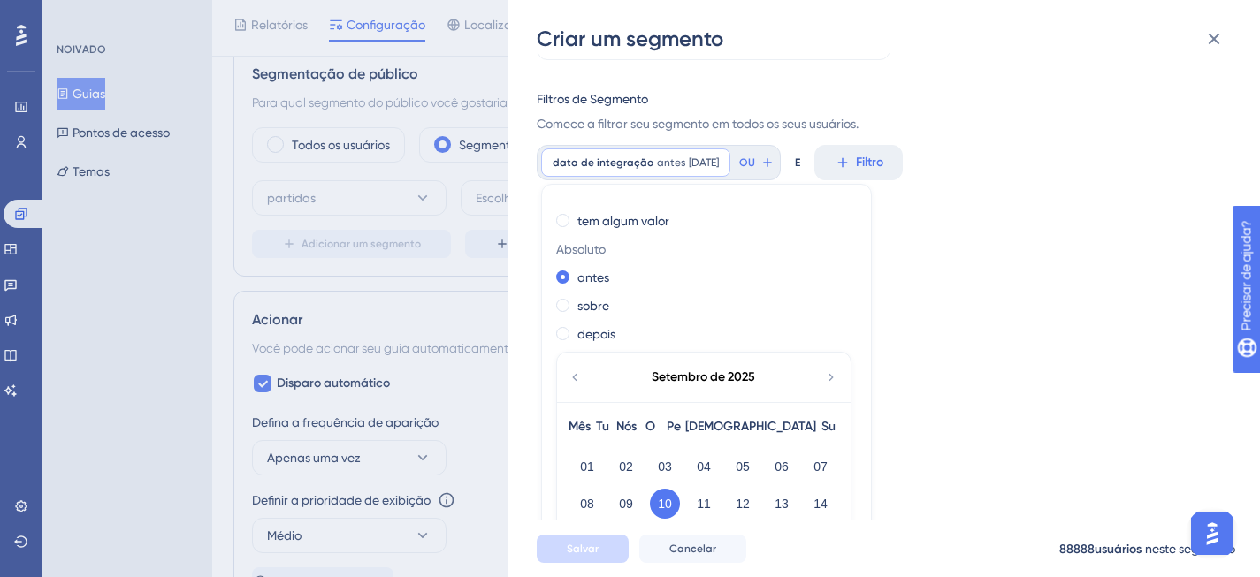
scroll to position [184, 0]
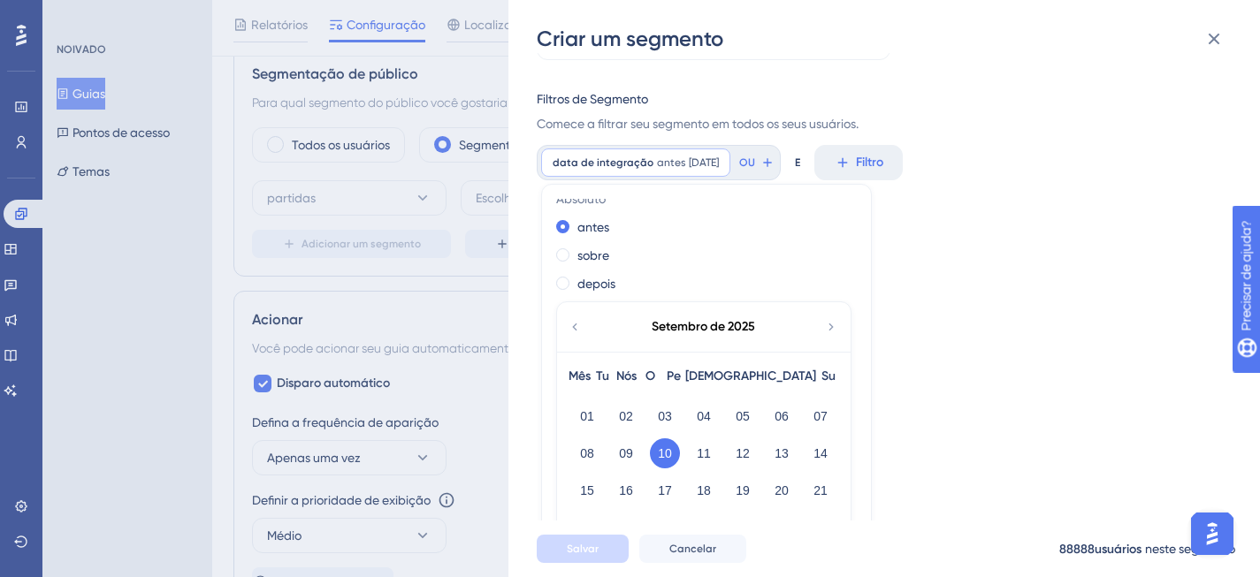
click at [659, 456] on font "10" at bounding box center [665, 453] width 14 height 14
click at [613, 460] on button "09" at bounding box center [626, 453] width 30 height 30
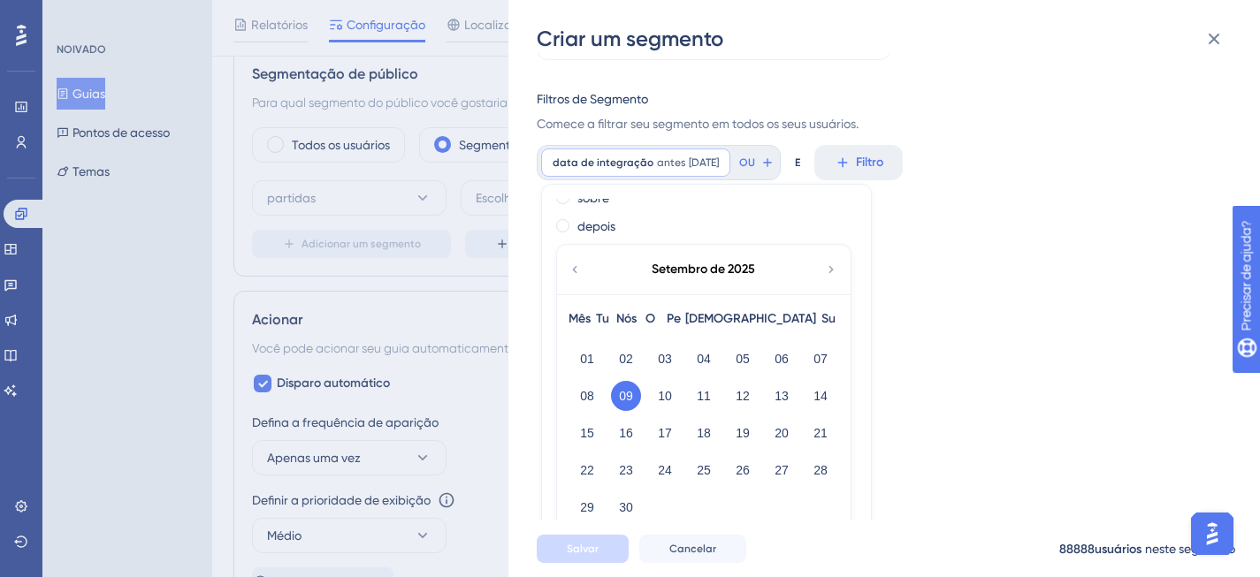
scroll to position [256, 0]
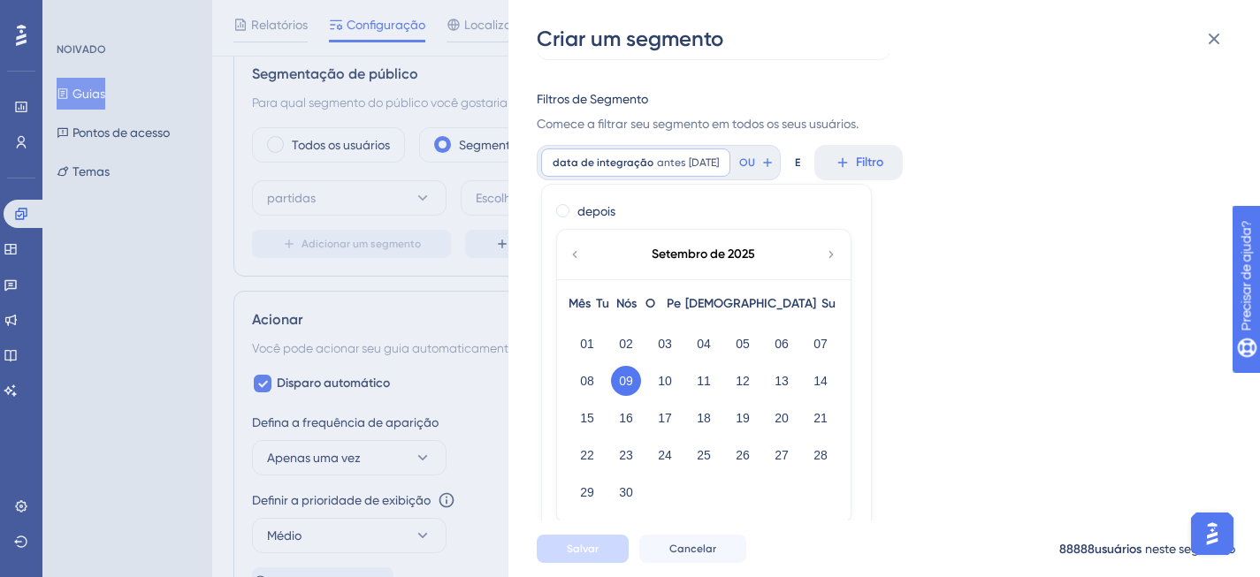
click at [914, 343] on div "Nome do segmento Lançamentos Recupere Filtros de Segmento Comece a filtrar seu …" at bounding box center [893, 287] width 712 height 468
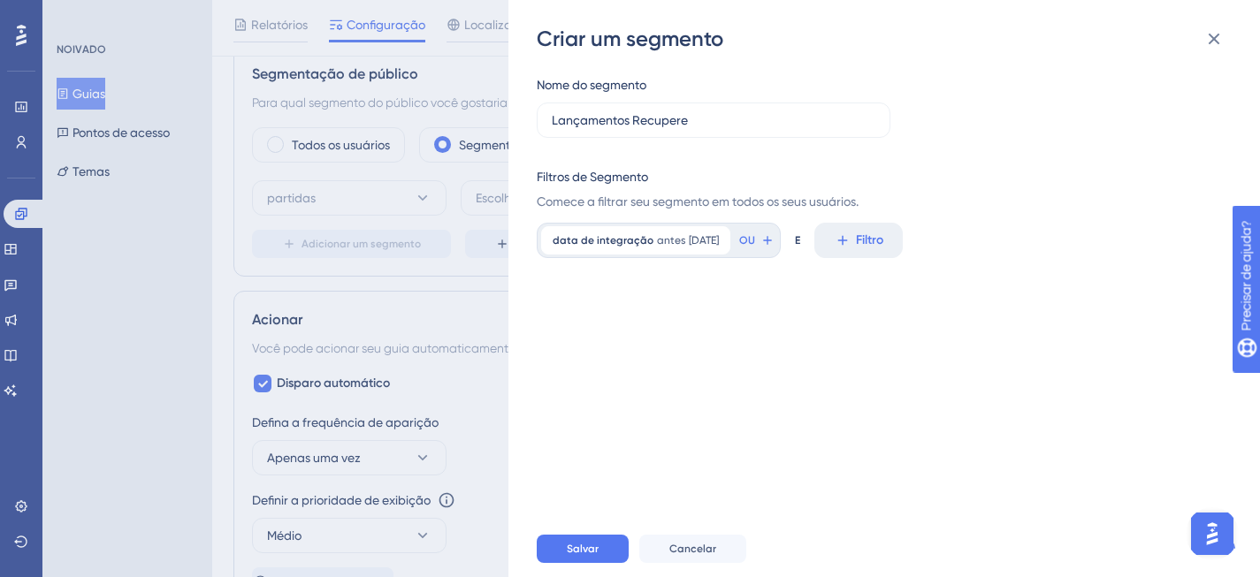
scroll to position [0, 0]
click at [571, 555] on font "Salvar" at bounding box center [583, 549] width 32 height 12
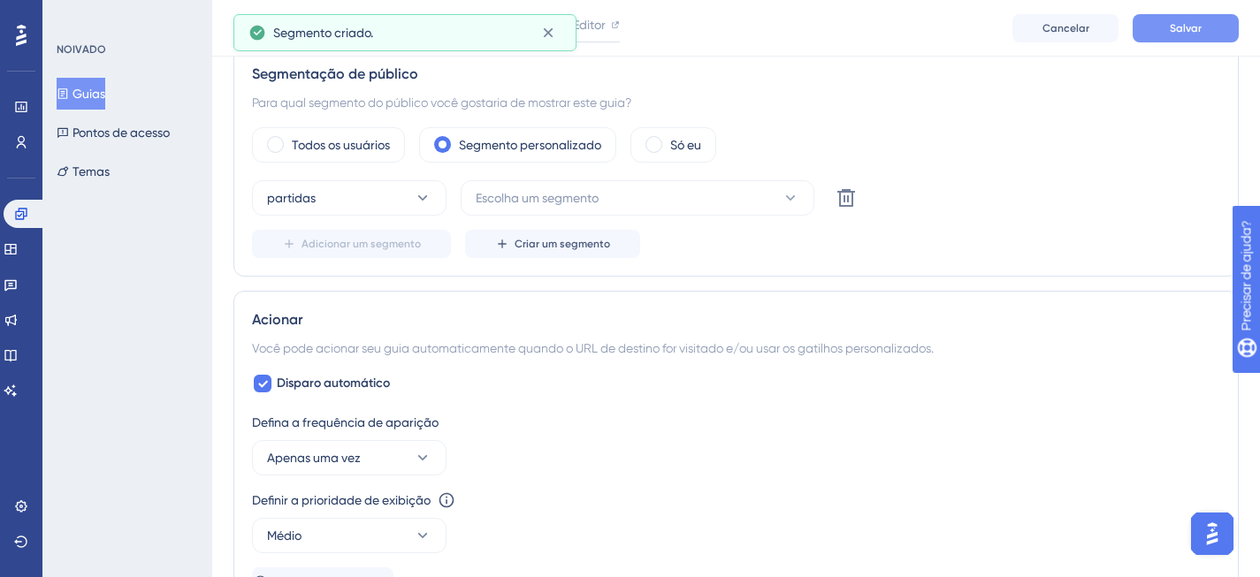
click at [1193, 32] on font "Salvar" at bounding box center [1185, 28] width 32 height 12
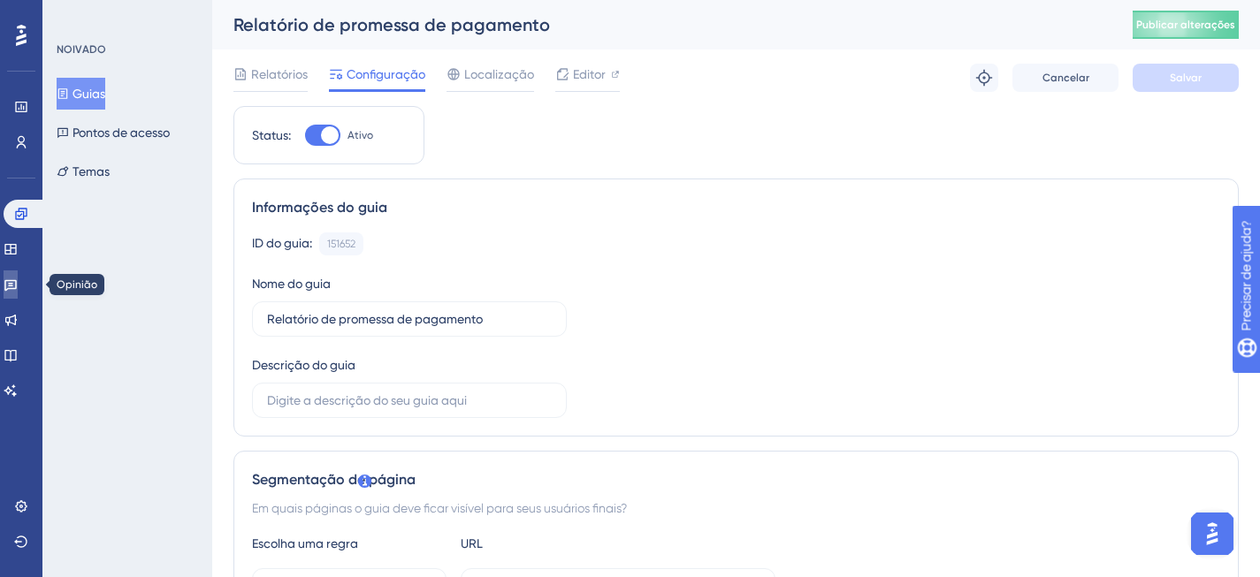
click at [18, 281] on icon at bounding box center [11, 285] width 14 height 14
